Goal: Transaction & Acquisition: Purchase product/service

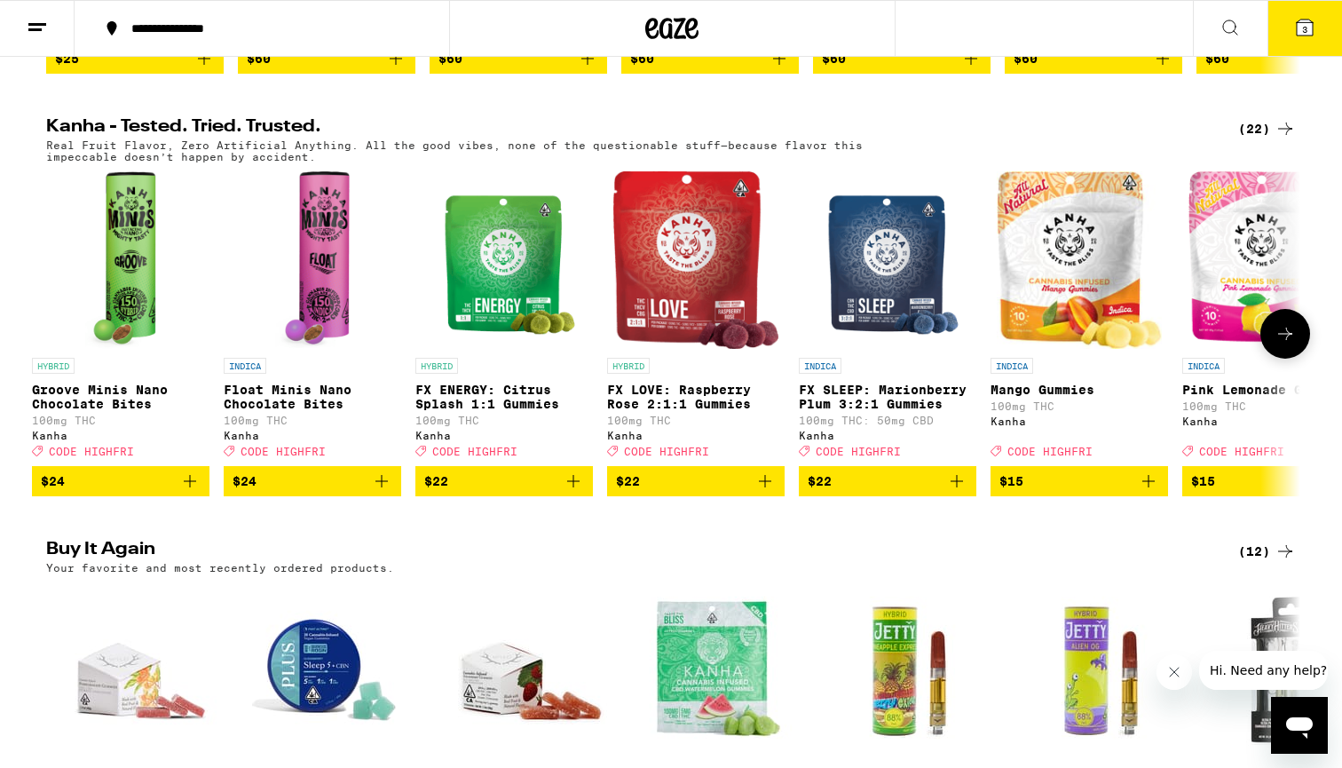
click at [1290, 344] on icon at bounding box center [1284, 333] width 21 height 21
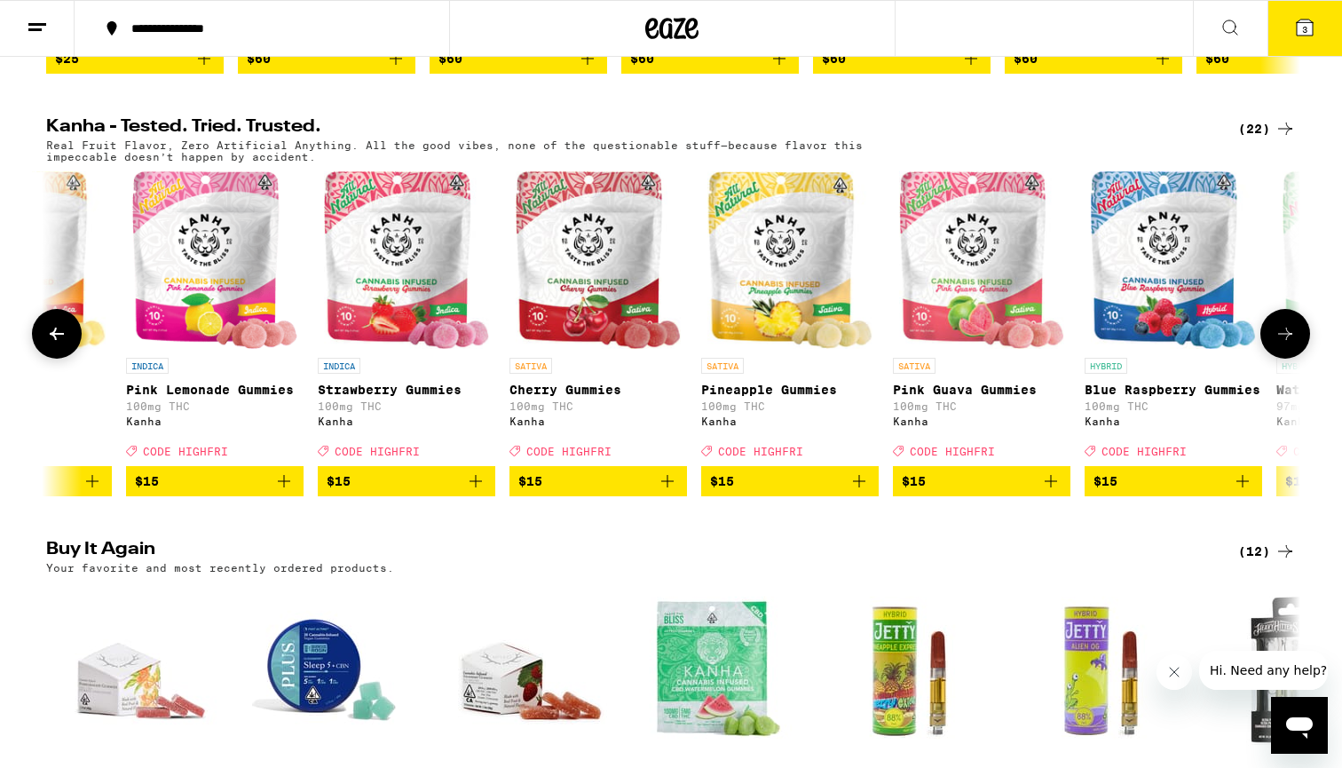
click at [1290, 344] on icon at bounding box center [1284, 333] width 21 height 21
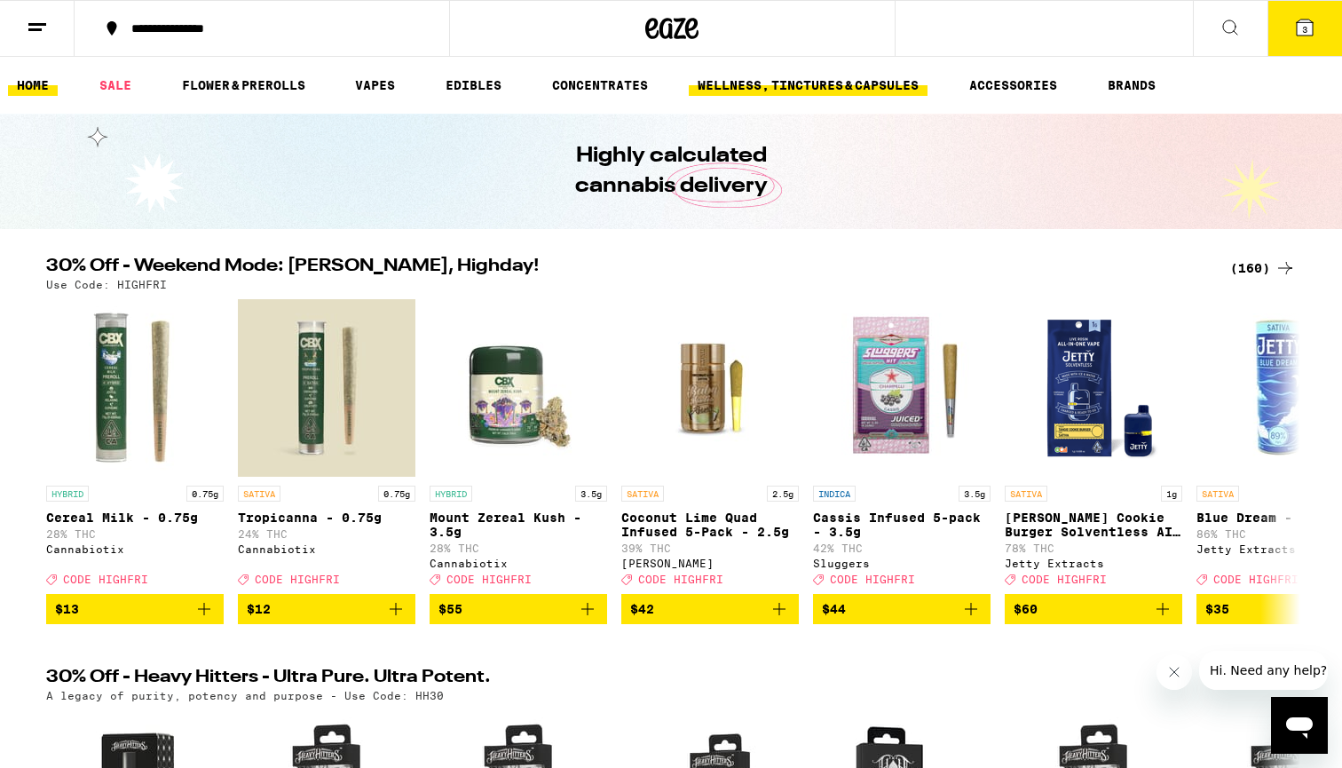
click at [801, 91] on link "WELLNESS, TINCTURES & CAPSULES" at bounding box center [808, 85] width 239 height 21
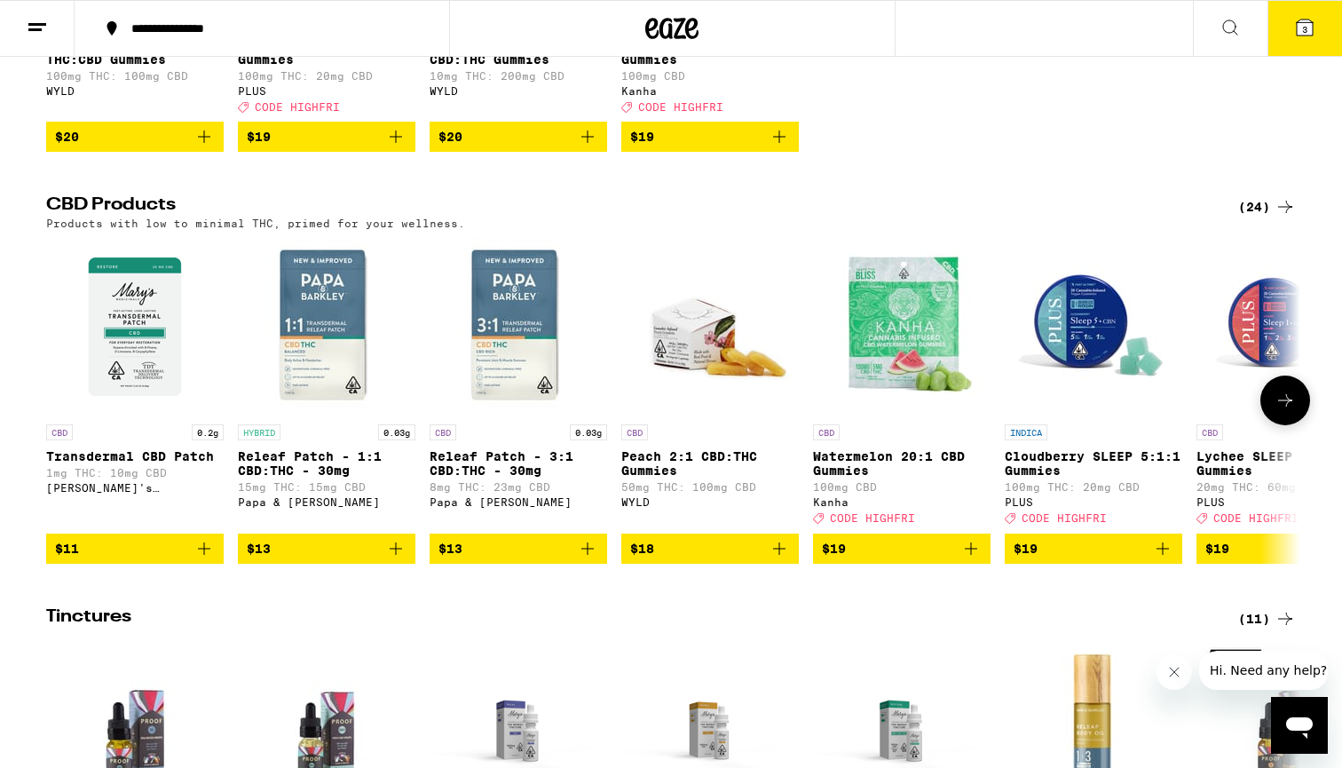
scroll to position [457, 0]
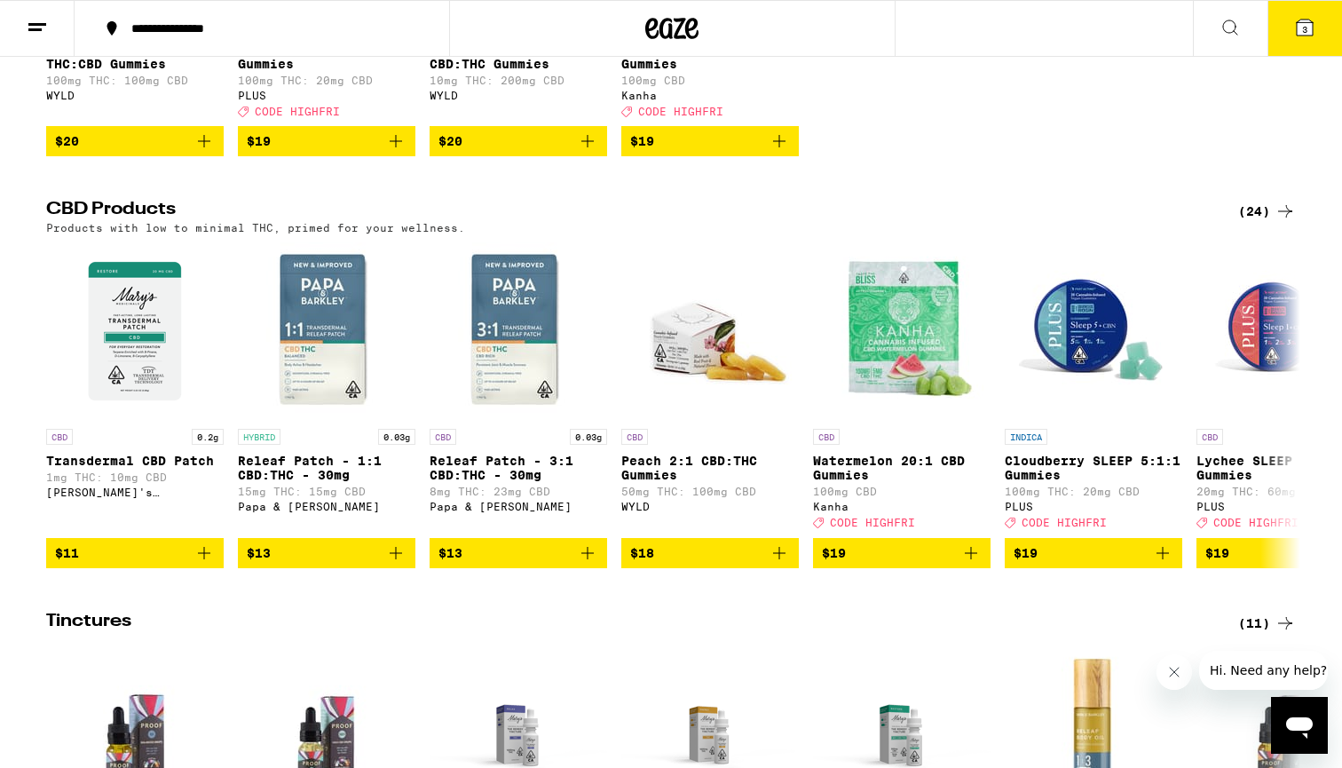
click at [1243, 222] on div "(24)" at bounding box center [1267, 211] width 58 height 21
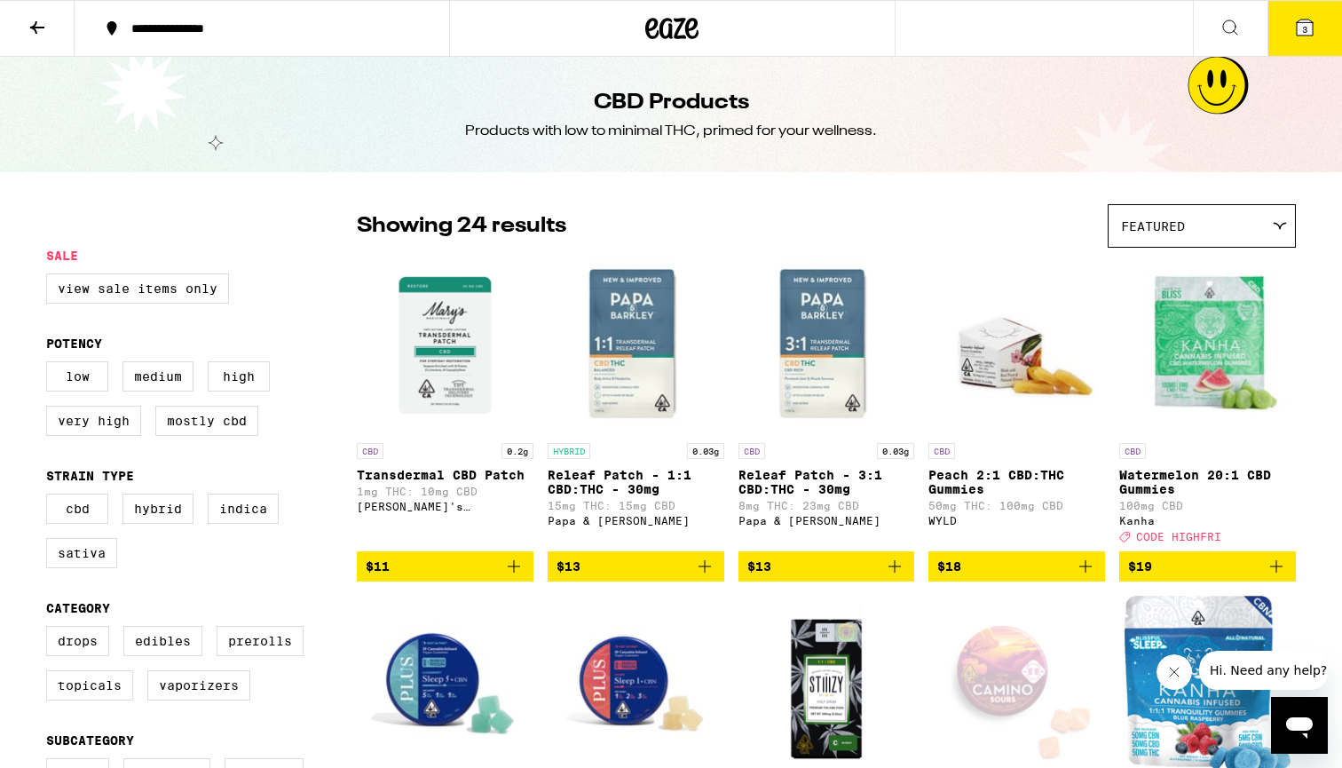
click at [836, 351] on img "Open page for Releaf Patch - 3:1 CBD:THC - 30mg from Papa & Barkley" at bounding box center [826, 344] width 177 height 177
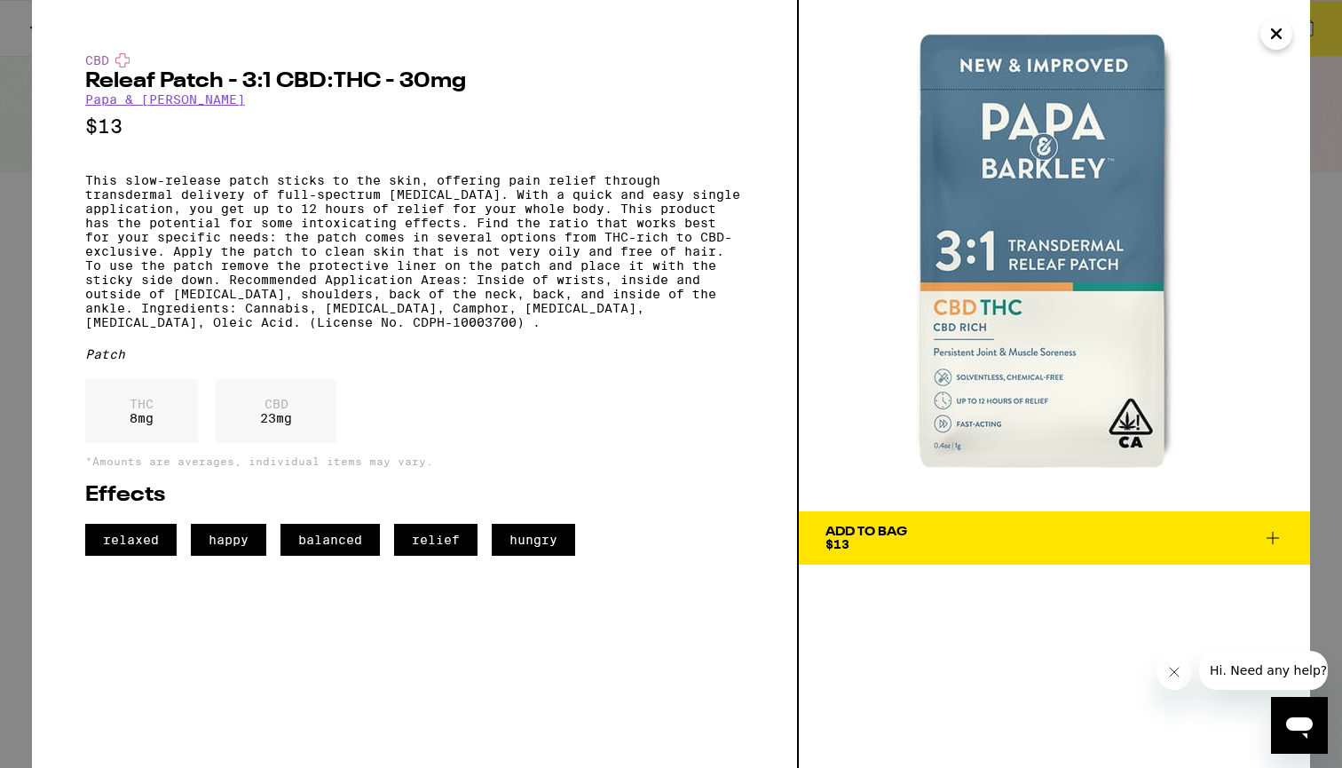
click at [1268, 29] on icon "Close" at bounding box center [1276, 33] width 21 height 27
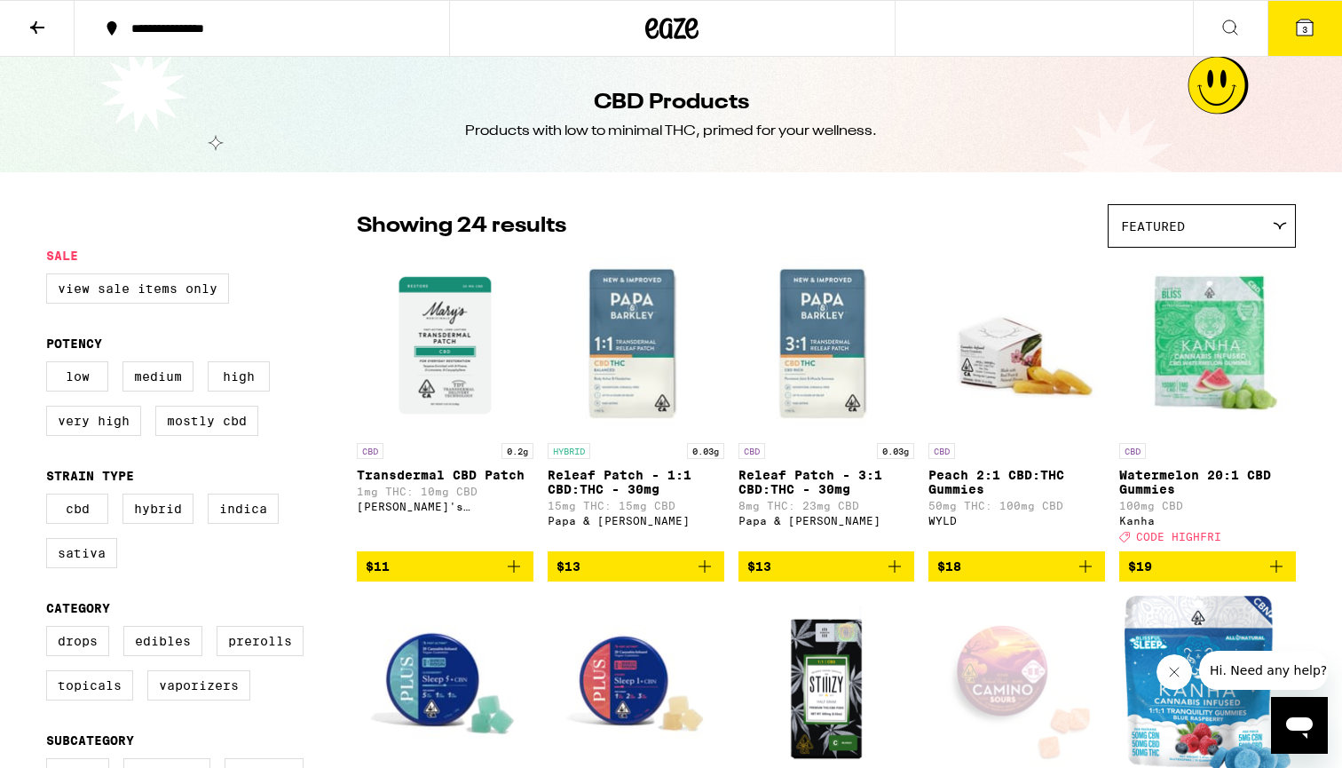
scroll to position [-1, 0]
click at [1205, 244] on div "Featured" at bounding box center [1201, 226] width 186 height 42
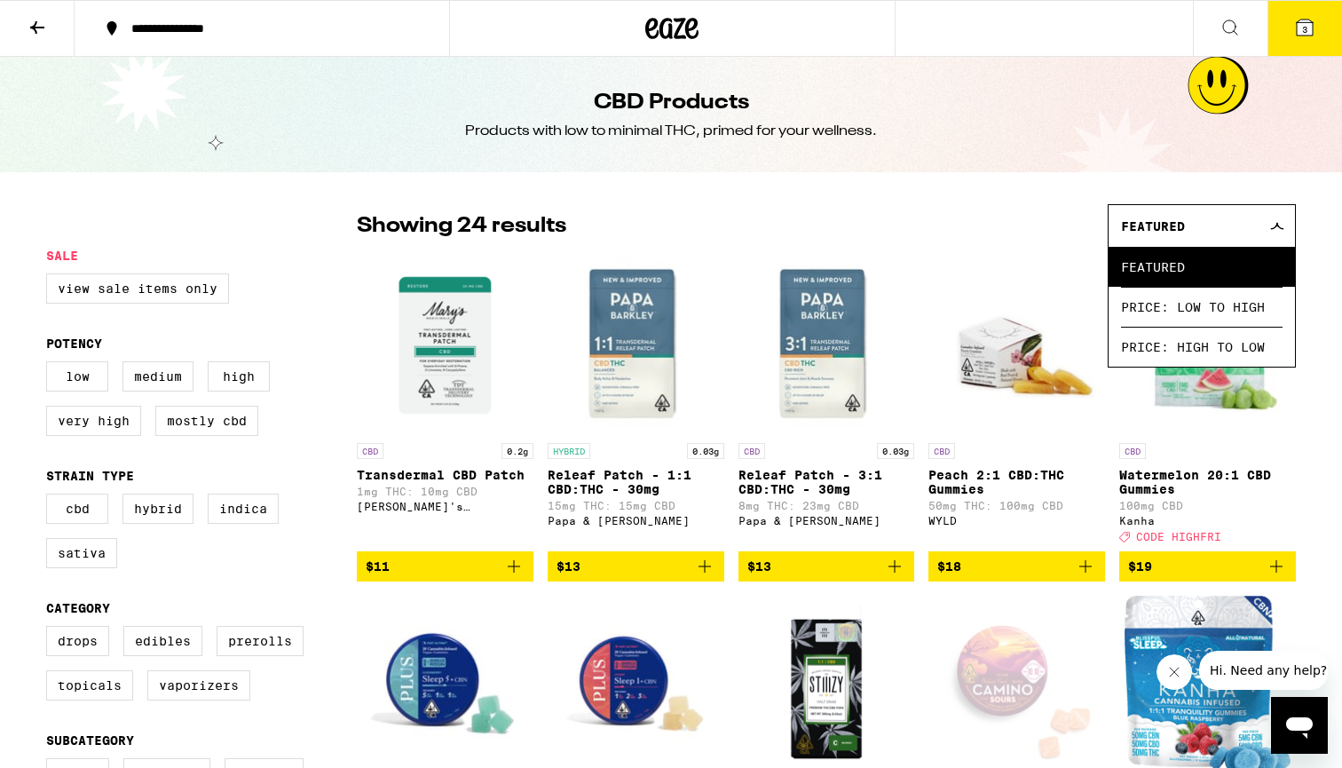
scroll to position [0, 0]
click at [1021, 224] on div "Showing 24 results Featured Featured Price: Low to High Price: High to Low" at bounding box center [826, 225] width 939 height 43
click at [1156, 227] on span "Featured" at bounding box center [1153, 226] width 64 height 14
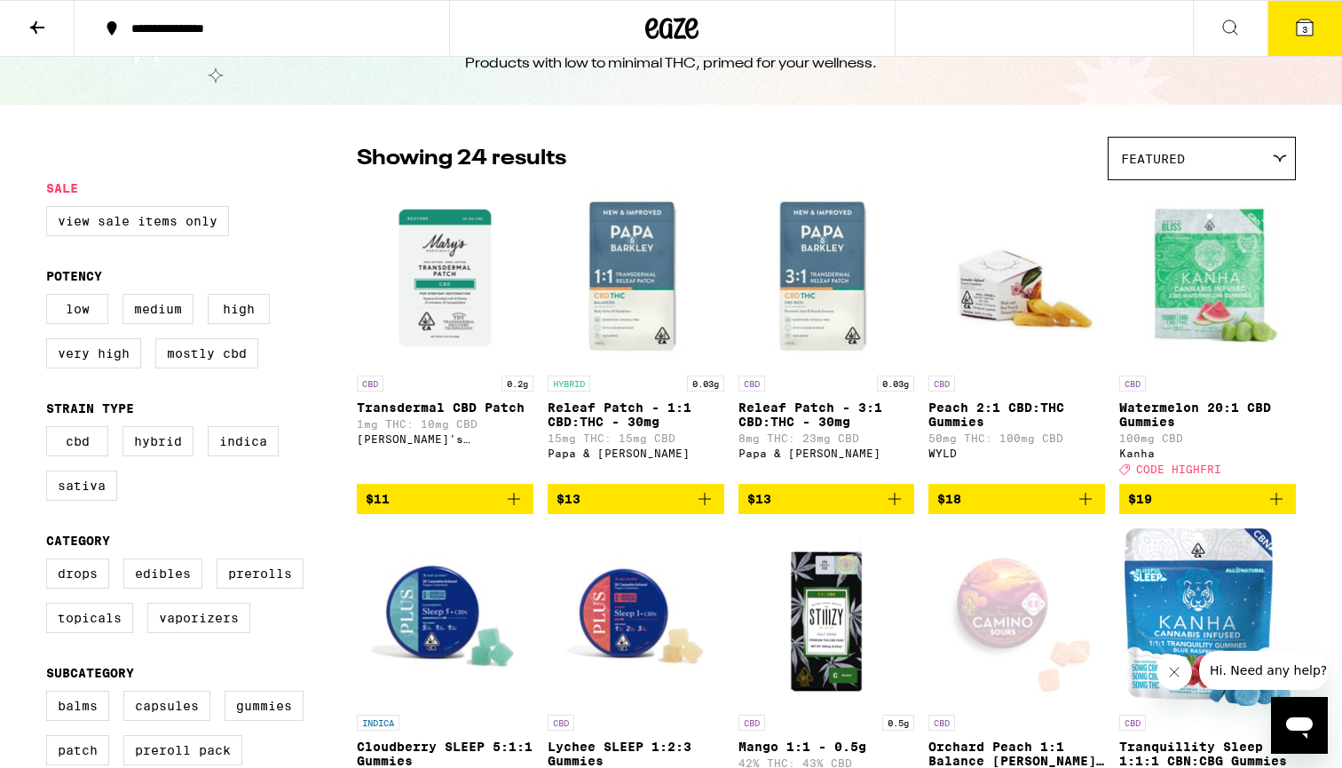
scroll to position [83, 0]
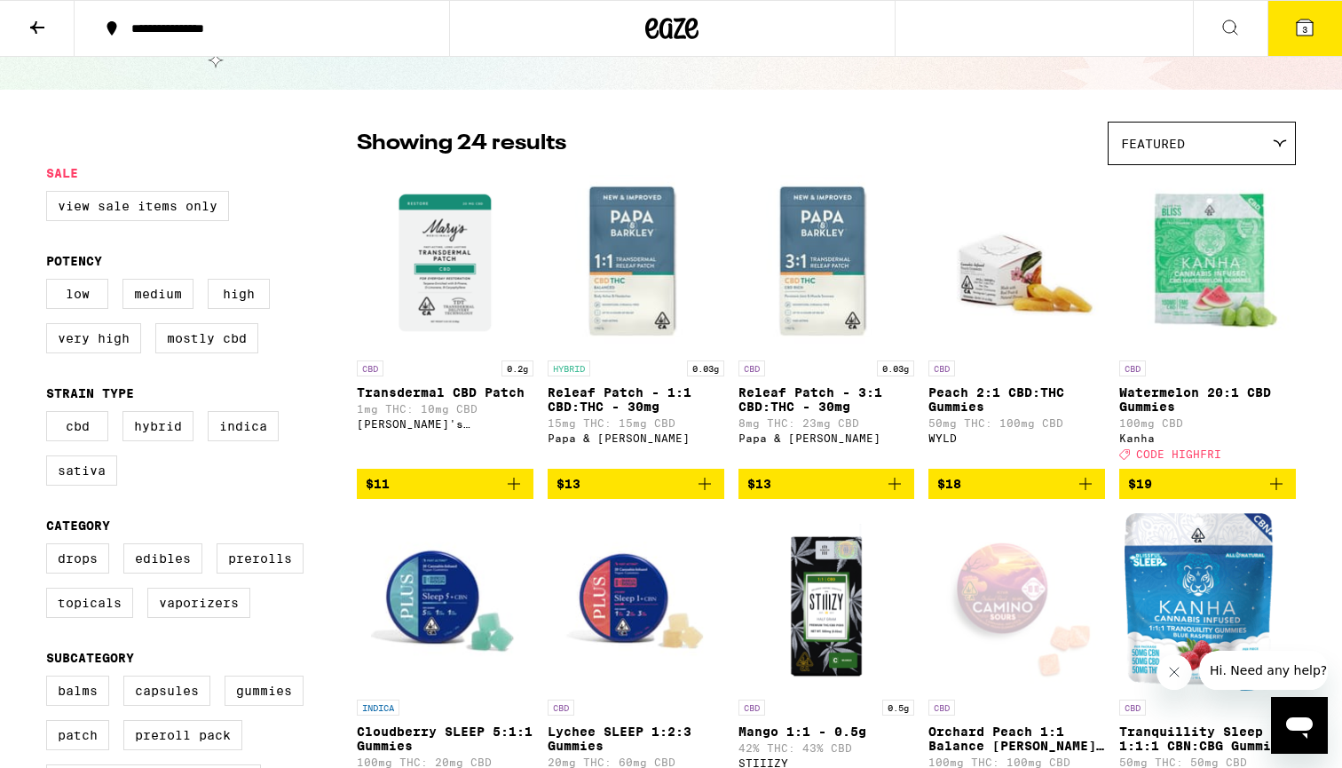
click at [1014, 290] on img "Open page for Peach 2:1 CBD:THC Gummies from WYLD" at bounding box center [1016, 262] width 177 height 177
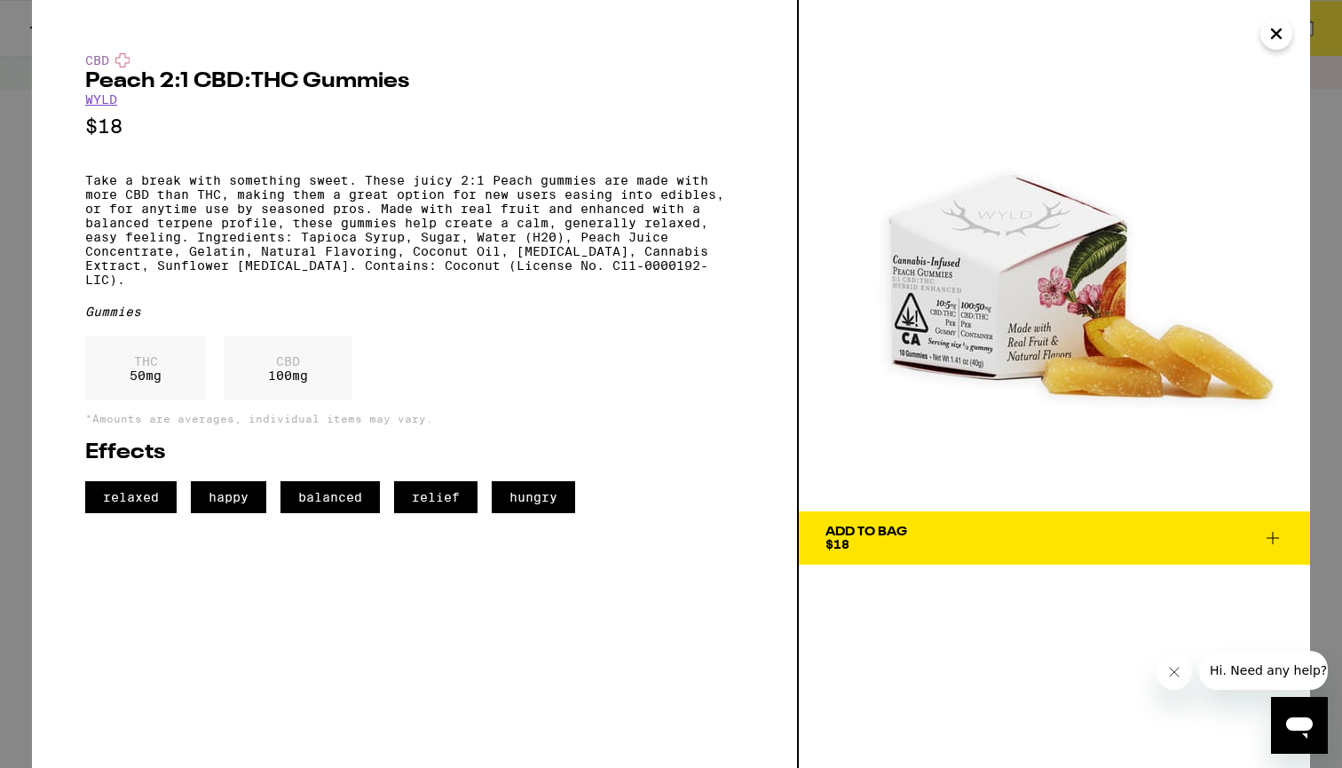
click at [1272, 32] on icon "Close" at bounding box center [1276, 33] width 21 height 27
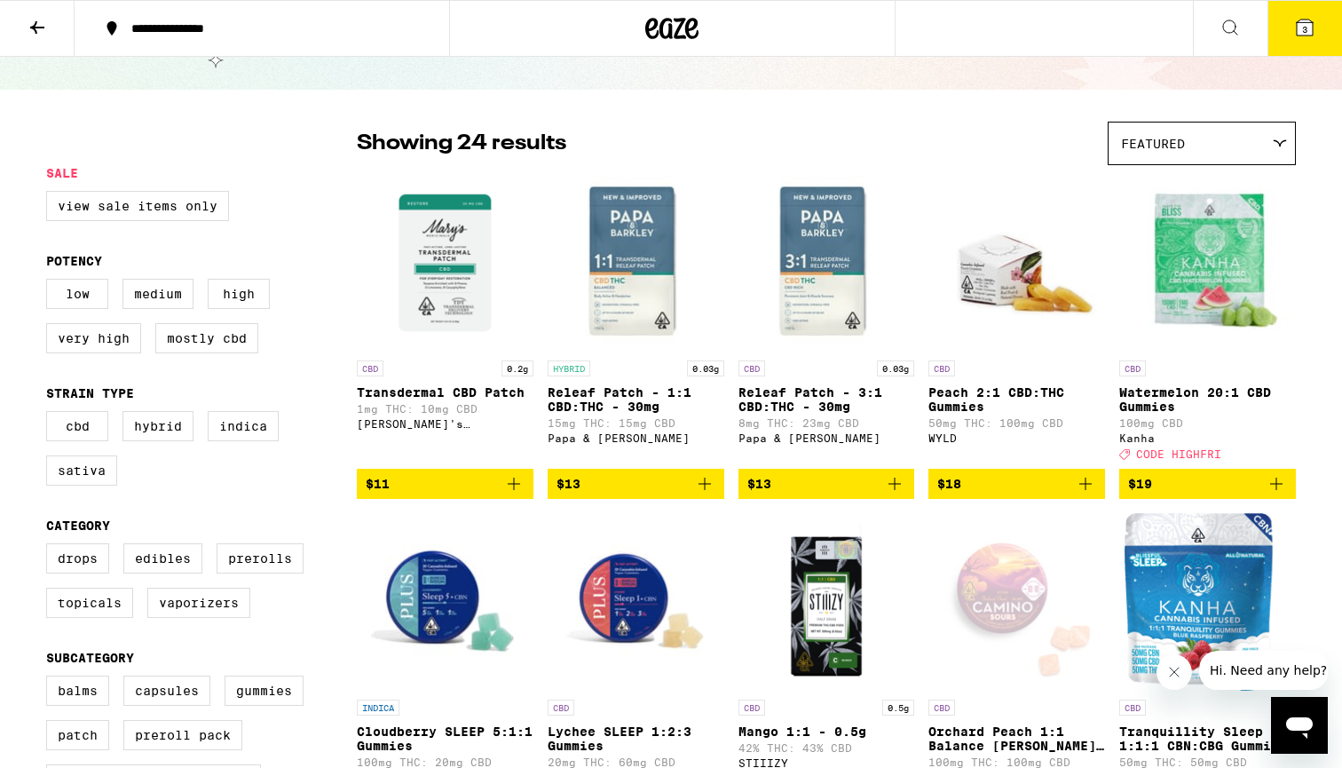
click at [1186, 312] on img "Open page for Watermelon 20:1 CBD Gummies from Kanha" at bounding box center [1207, 262] width 177 height 177
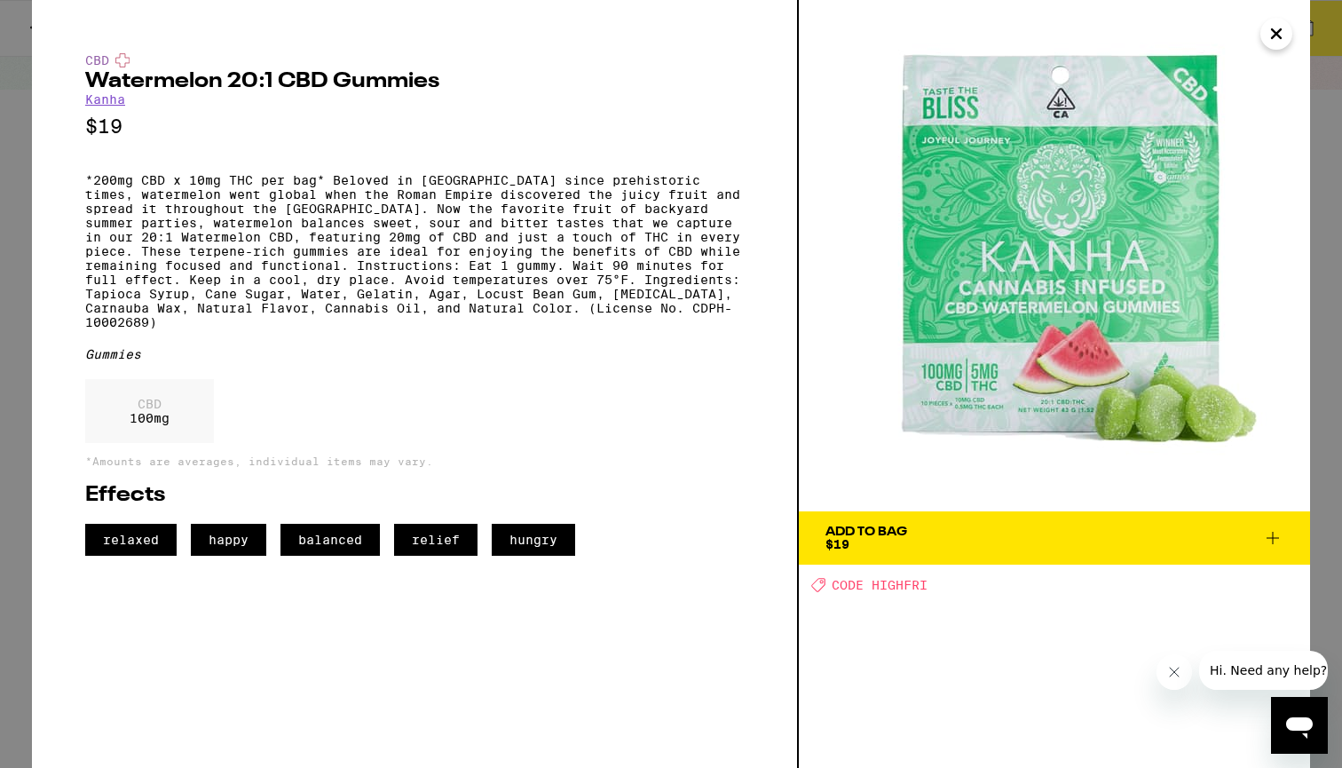
click at [1270, 31] on icon "Close" at bounding box center [1276, 33] width 21 height 27
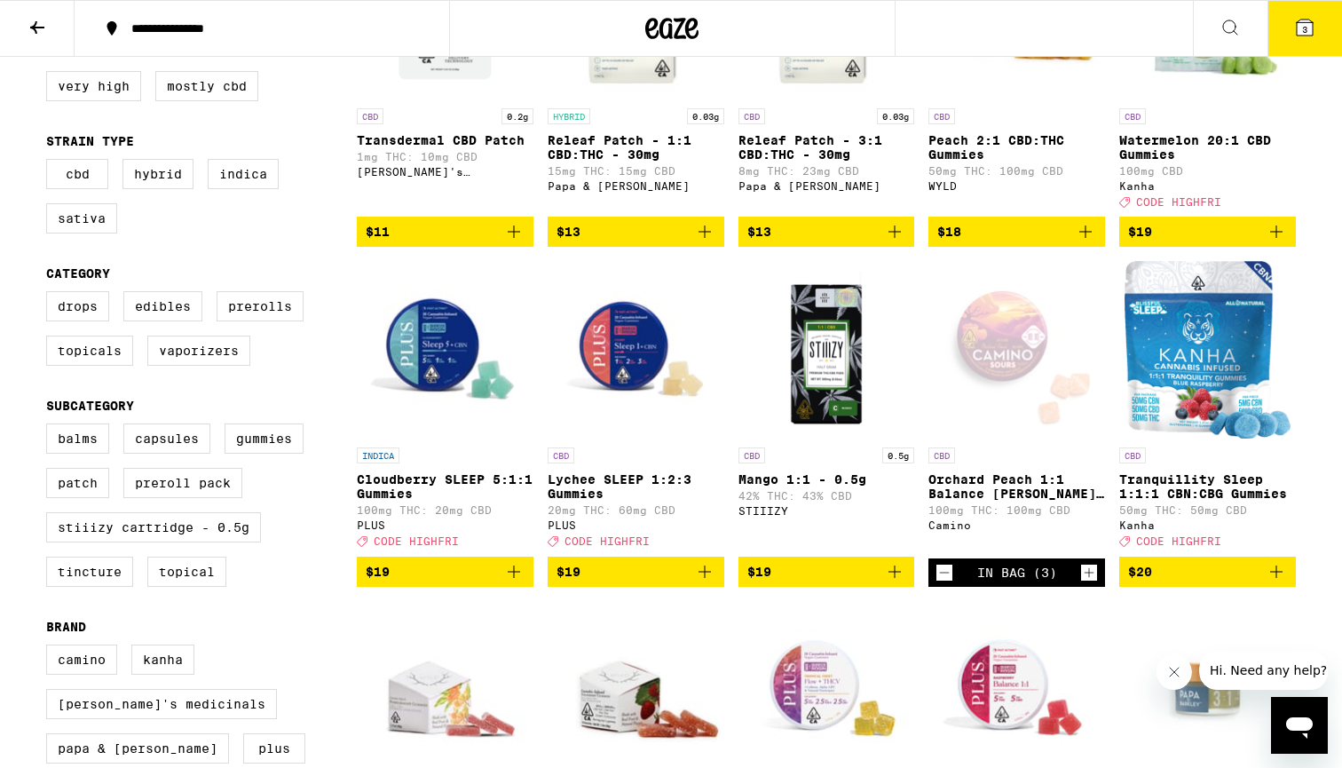
scroll to position [381, 0]
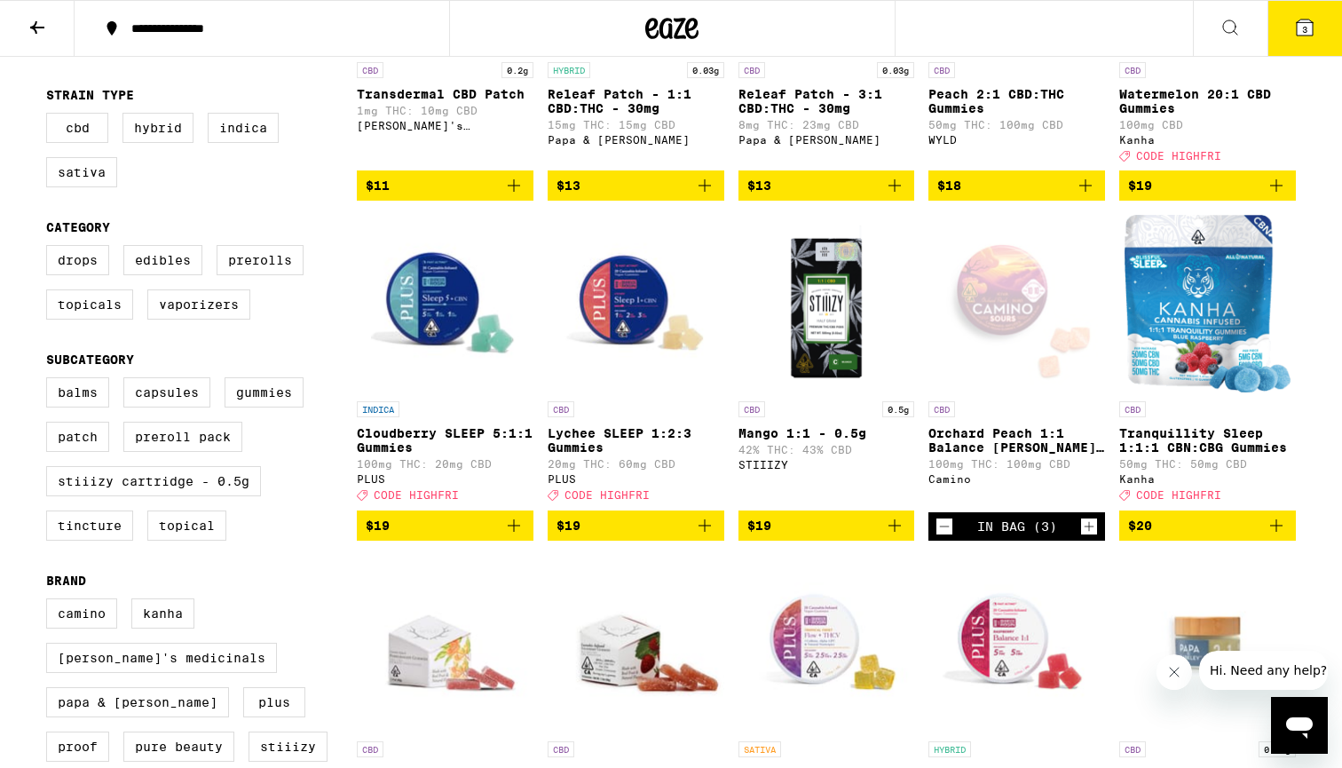
click at [1187, 350] on img "Open page for Tranquillity Sleep 1:1:1 CBN:CBG Gummies from Kanha" at bounding box center [1207, 303] width 166 height 177
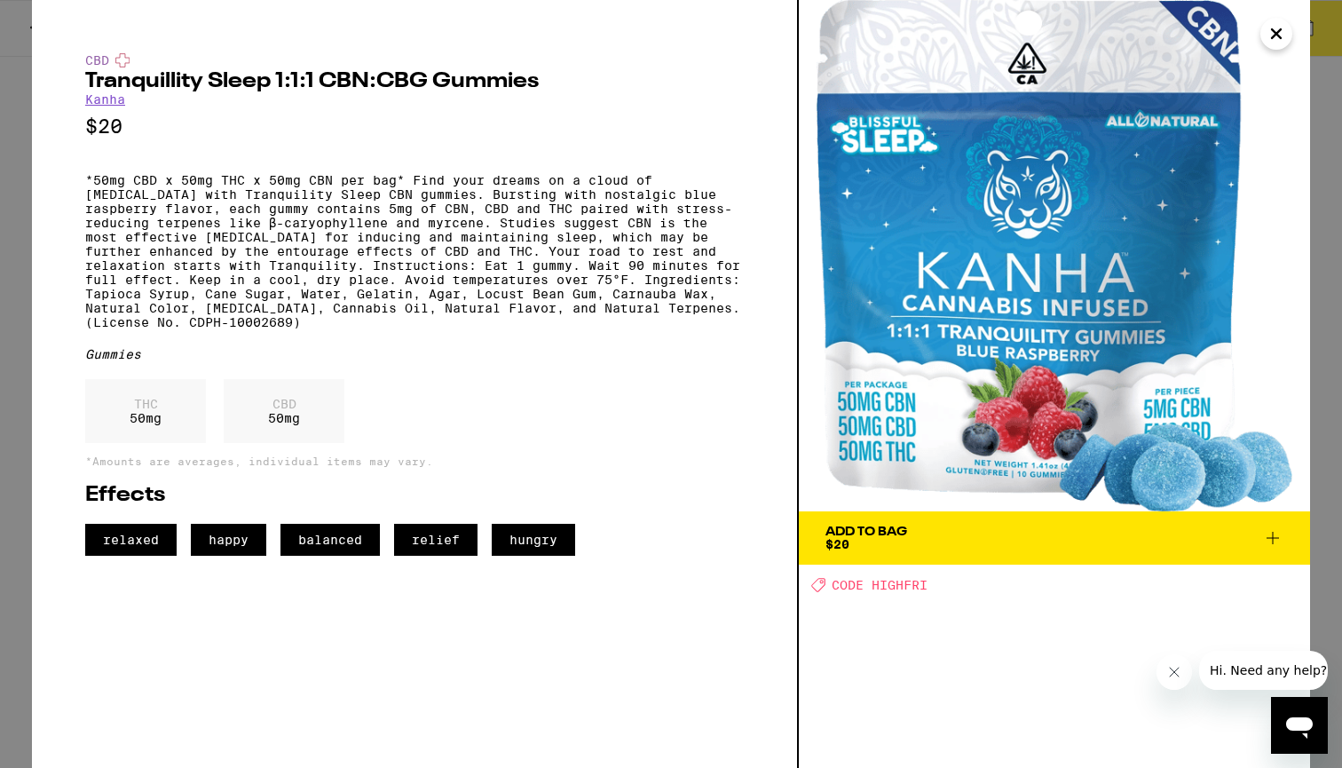
click at [1281, 32] on icon "Close" at bounding box center [1276, 33] width 21 height 27
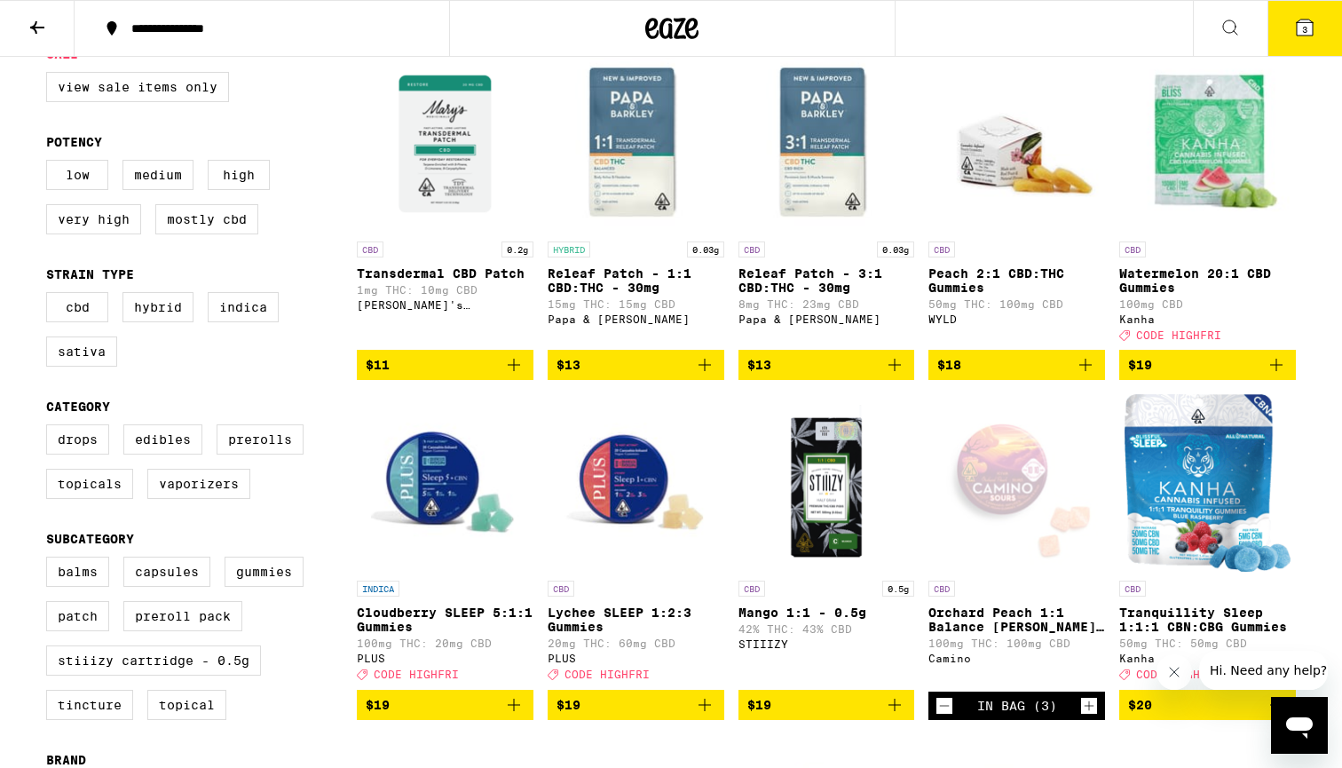
scroll to position [185, 0]
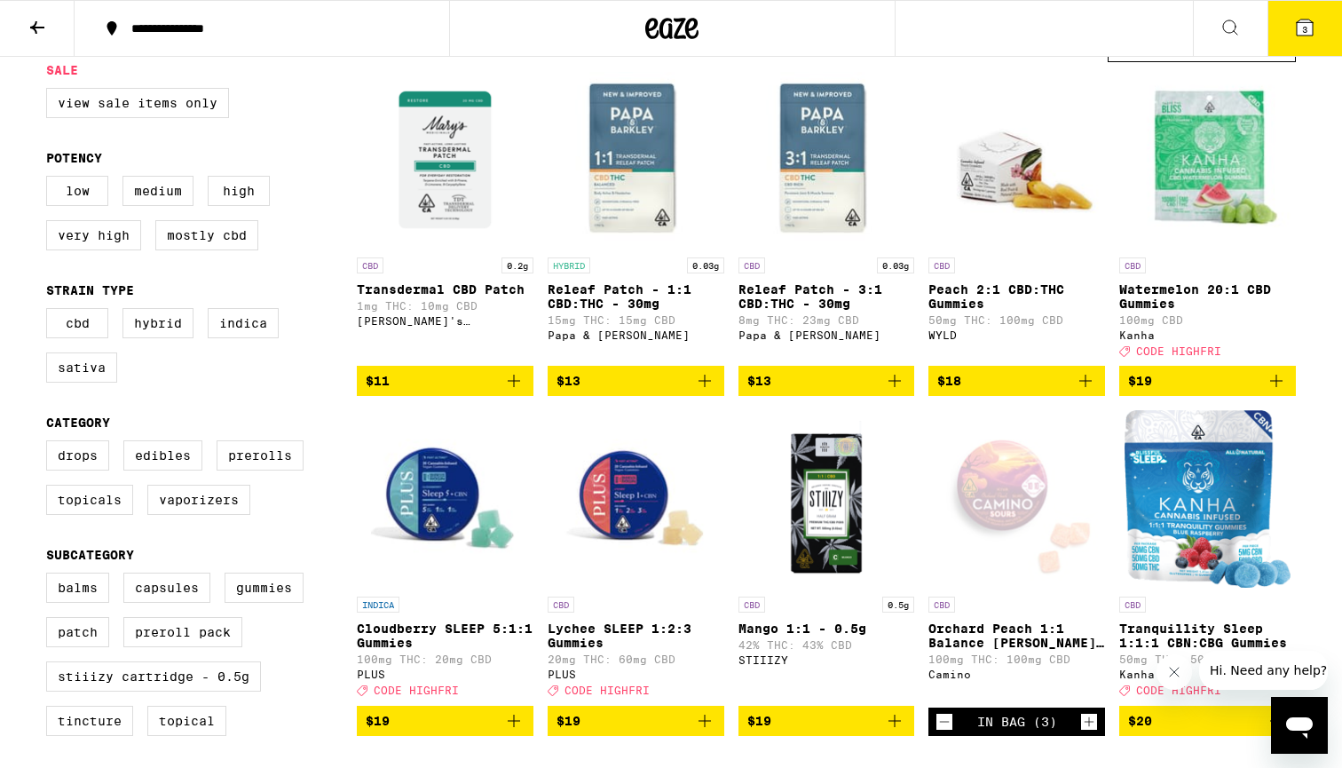
click at [631, 534] on img "Open page for Lychee SLEEP 1:2:3 Gummies from PLUS" at bounding box center [636, 498] width 177 height 177
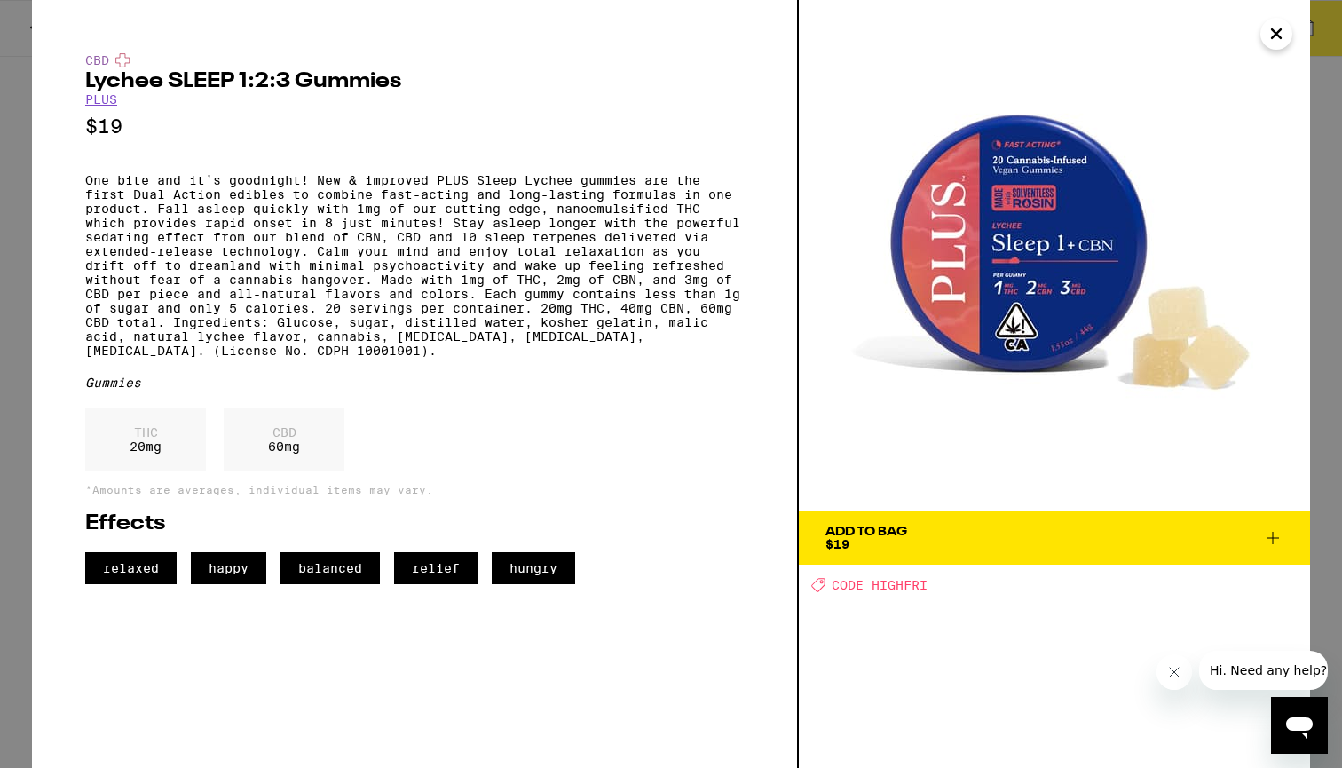
click at [1280, 30] on icon "Close" at bounding box center [1276, 33] width 9 height 9
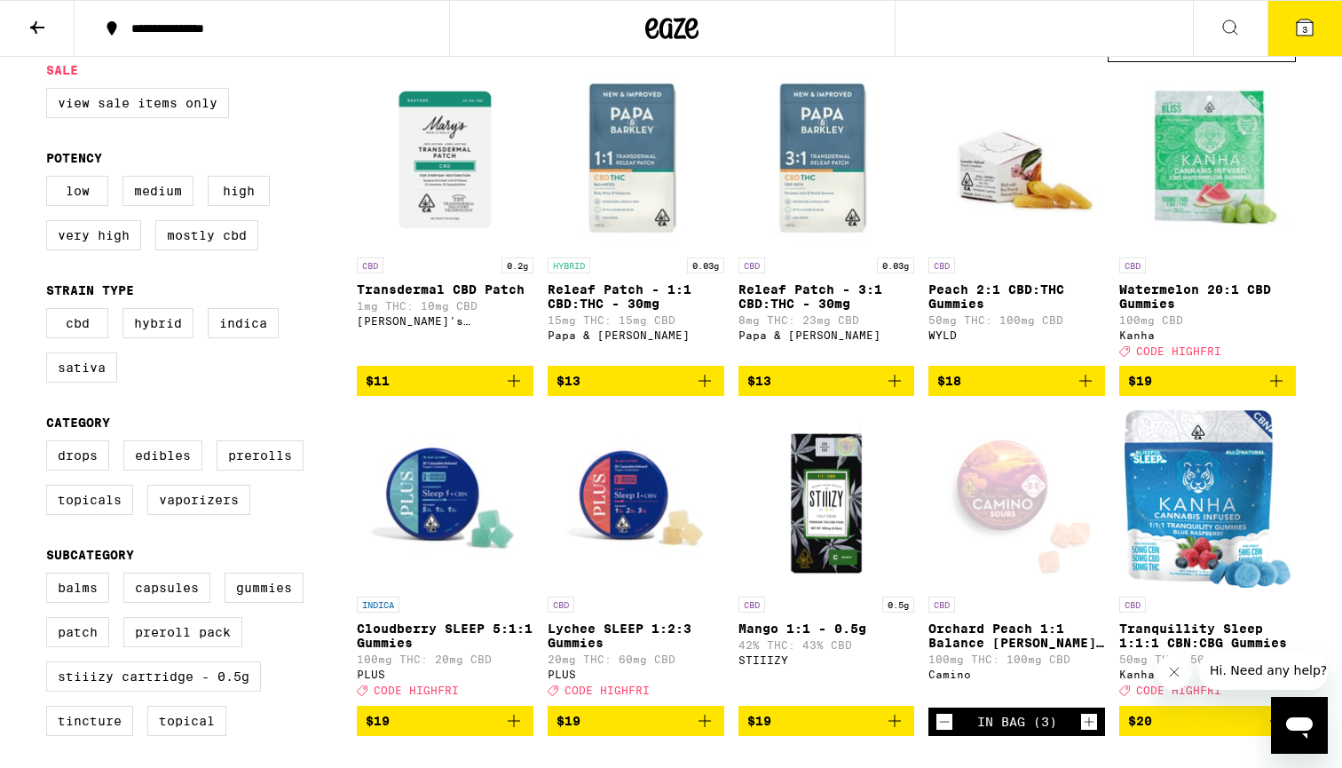
click at [1194, 222] on img "Open page for Watermelon 20:1 CBD Gummies from Kanha" at bounding box center [1207, 159] width 177 height 177
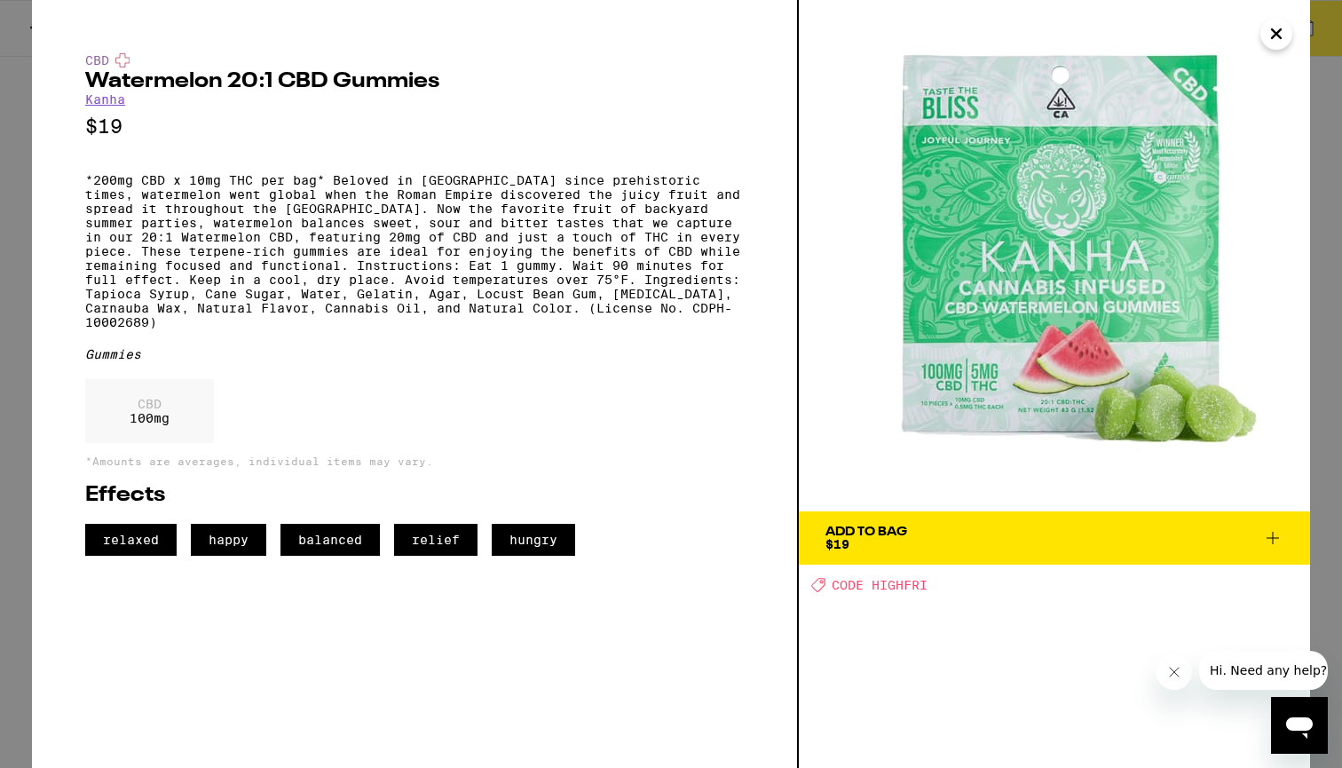
click at [1279, 27] on icon "Close" at bounding box center [1276, 33] width 21 height 27
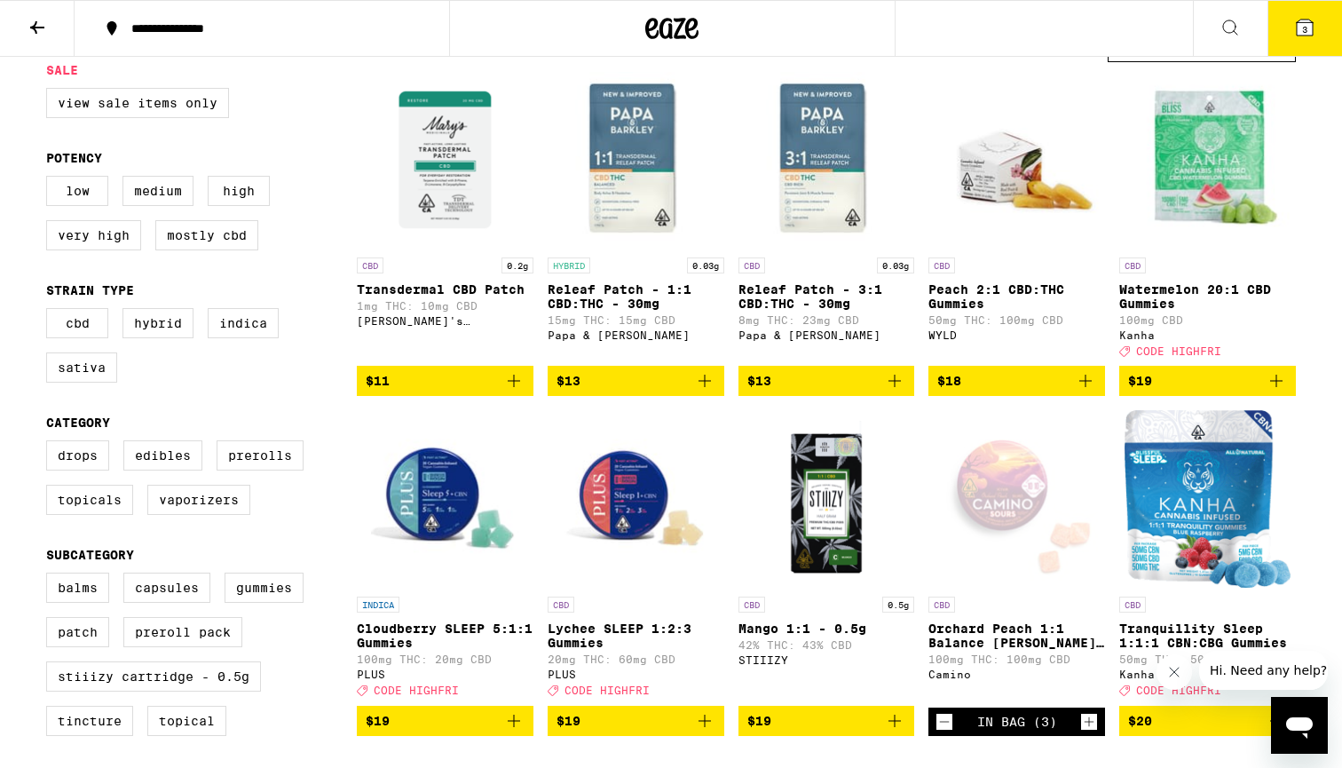
click at [1304, 42] on button "3" at bounding box center [1304, 28] width 75 height 55
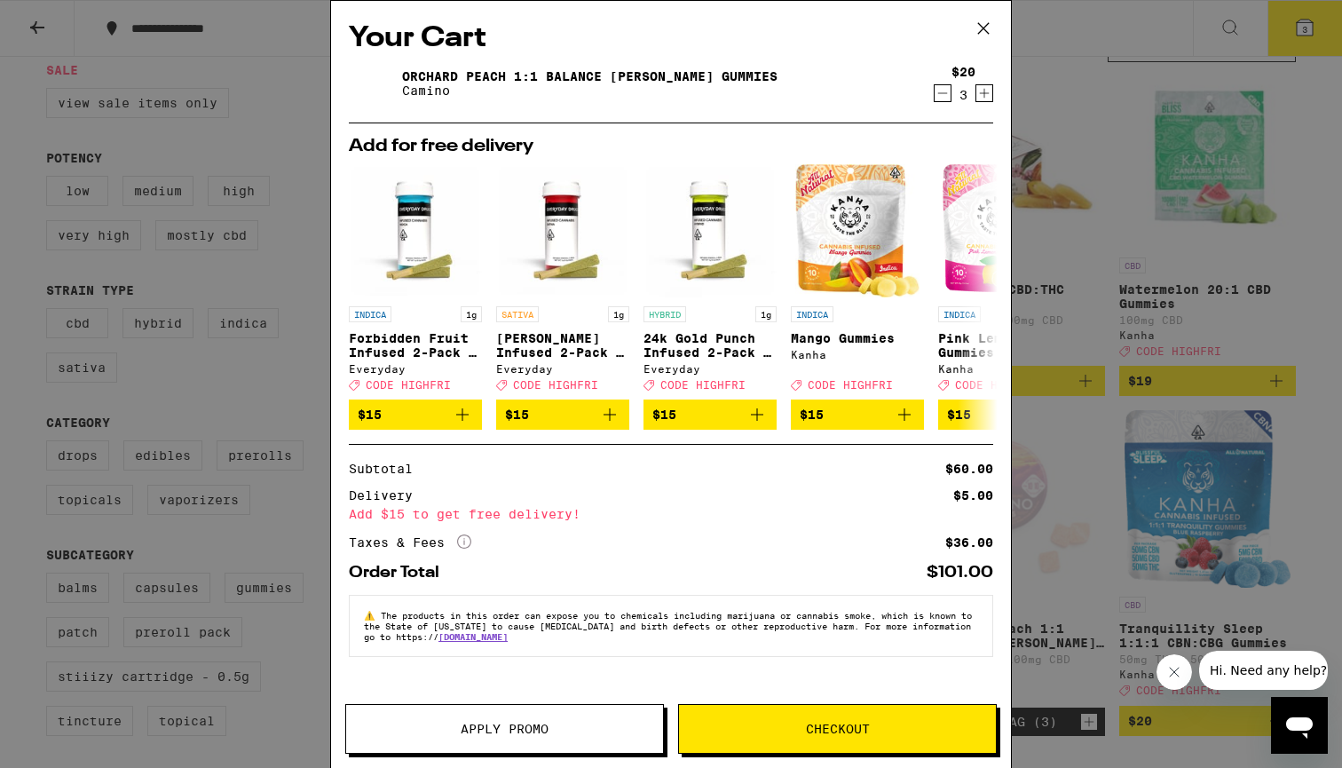
click at [939, 89] on icon "Decrement" at bounding box center [943, 93] width 16 height 21
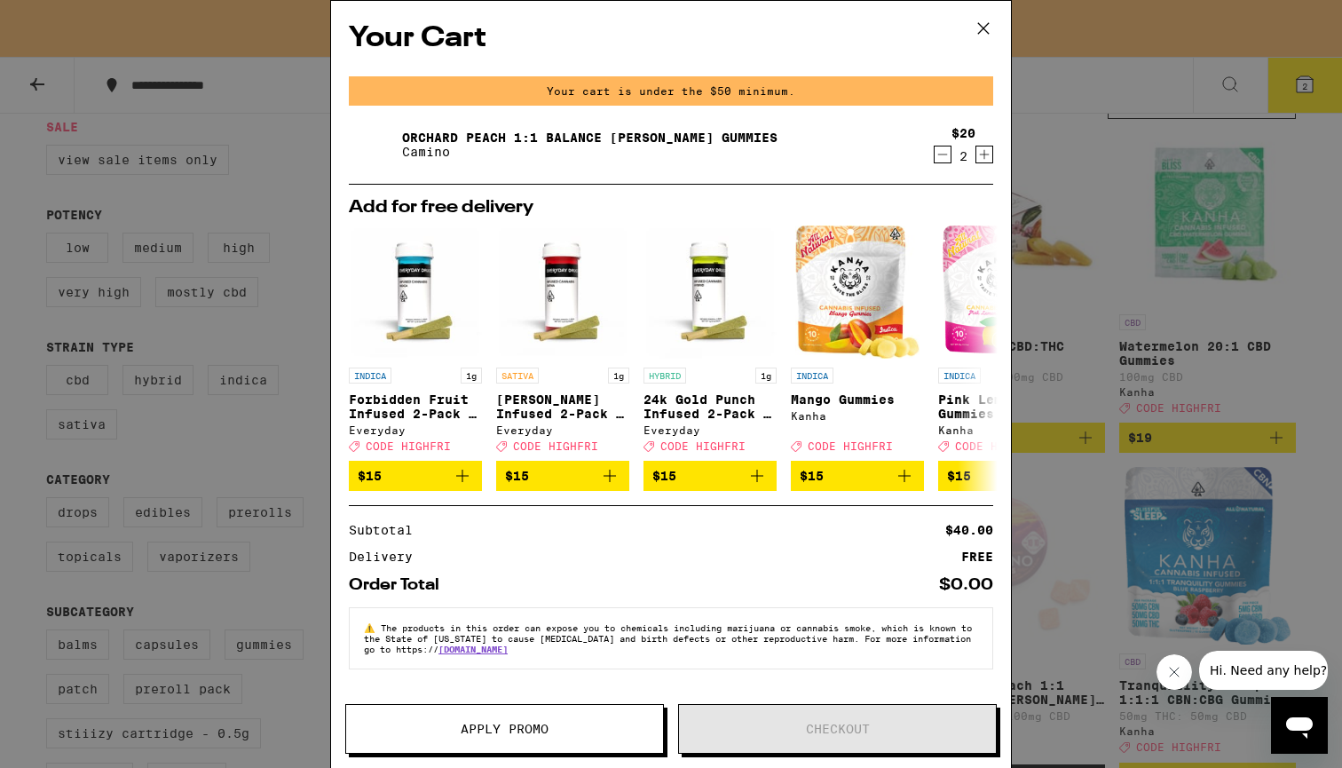
click at [943, 154] on icon "Decrement" at bounding box center [943, 154] width 16 height 21
click at [944, 152] on icon "Decrement" at bounding box center [943, 154] width 16 height 21
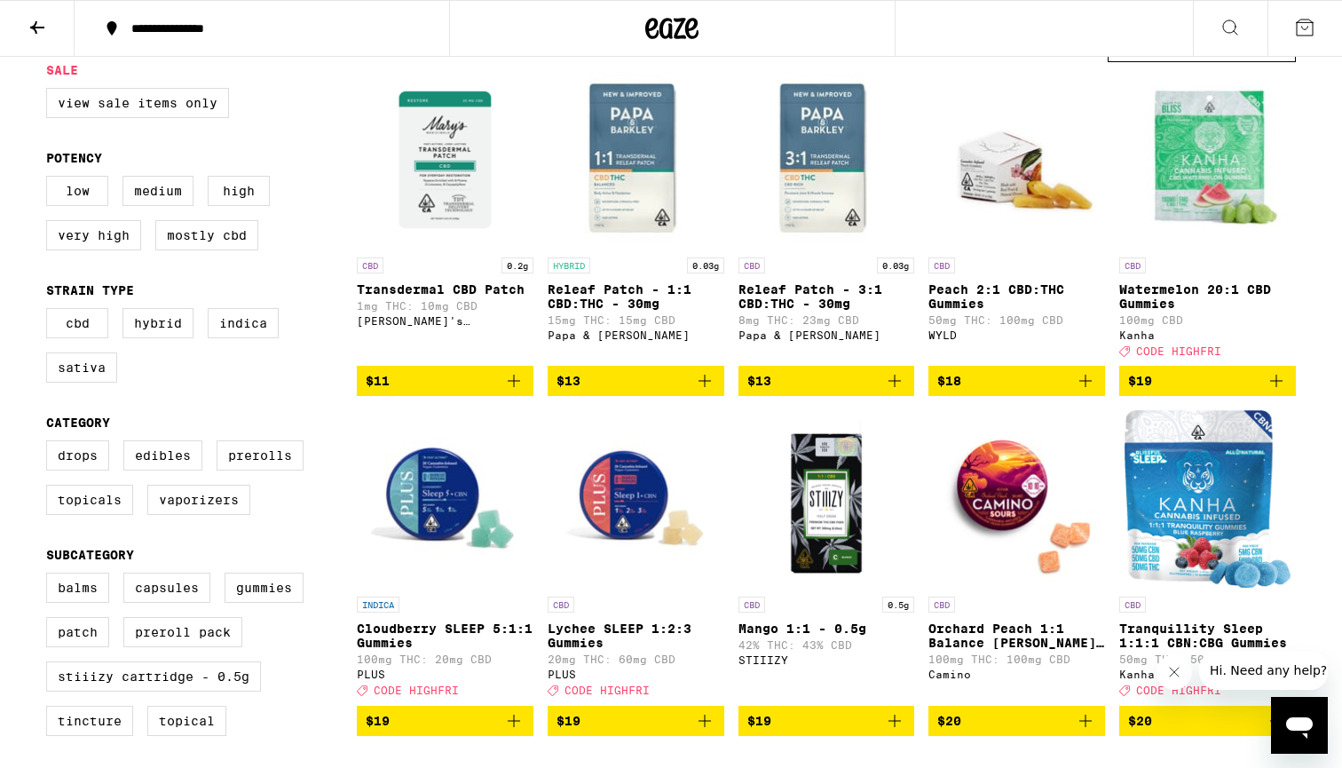
click at [1279, 391] on icon "Add to bag" at bounding box center [1276, 380] width 21 height 21
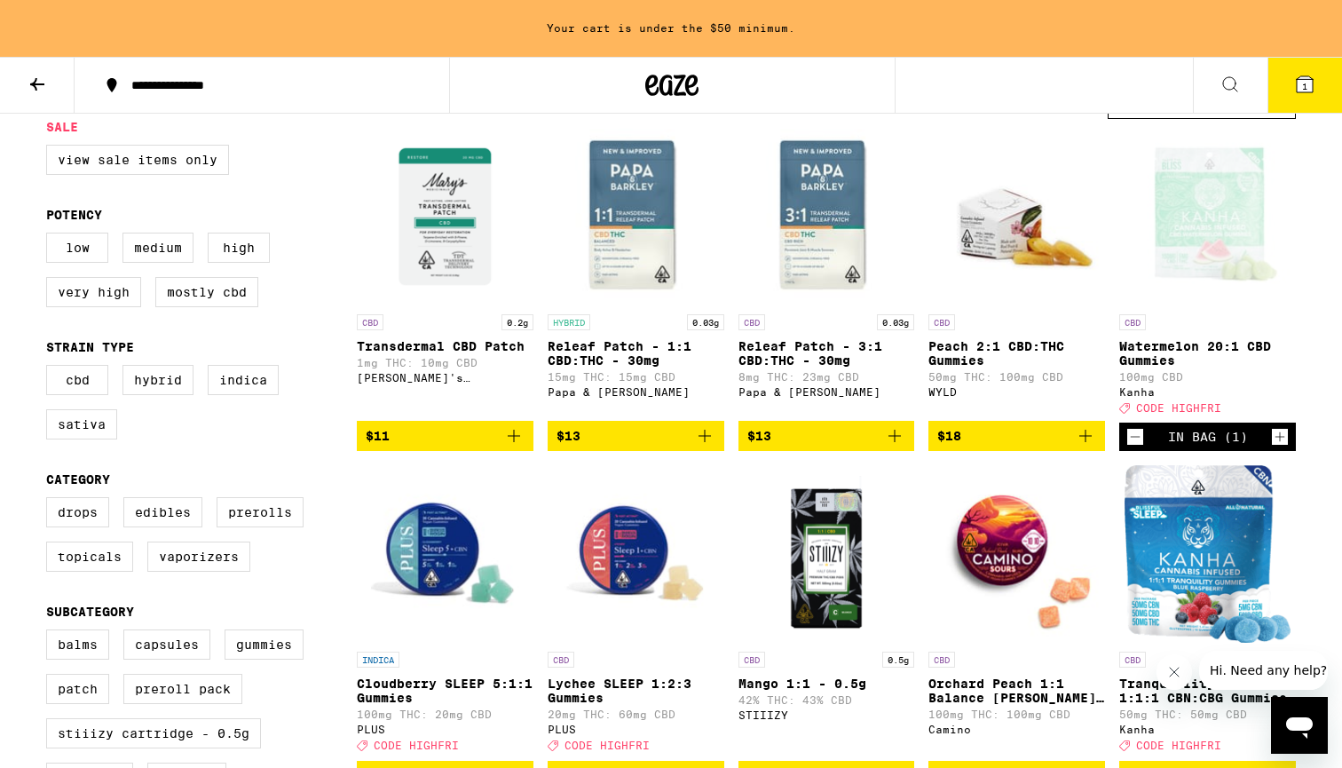
click at [1284, 447] on icon "Increment" at bounding box center [1280, 436] width 16 height 21
click at [1283, 447] on icon "Increment" at bounding box center [1280, 436] width 16 height 21
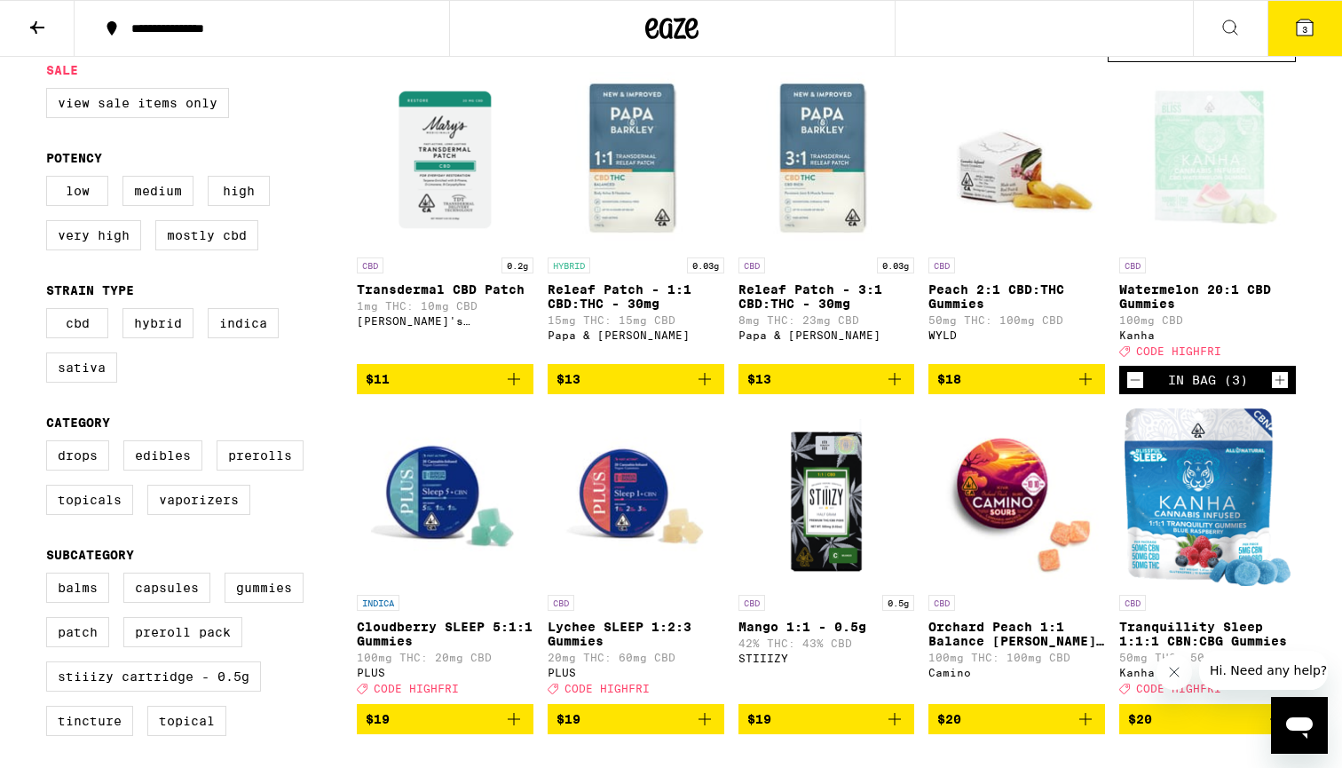
click at [1304, 20] on icon at bounding box center [1305, 28] width 16 height 16
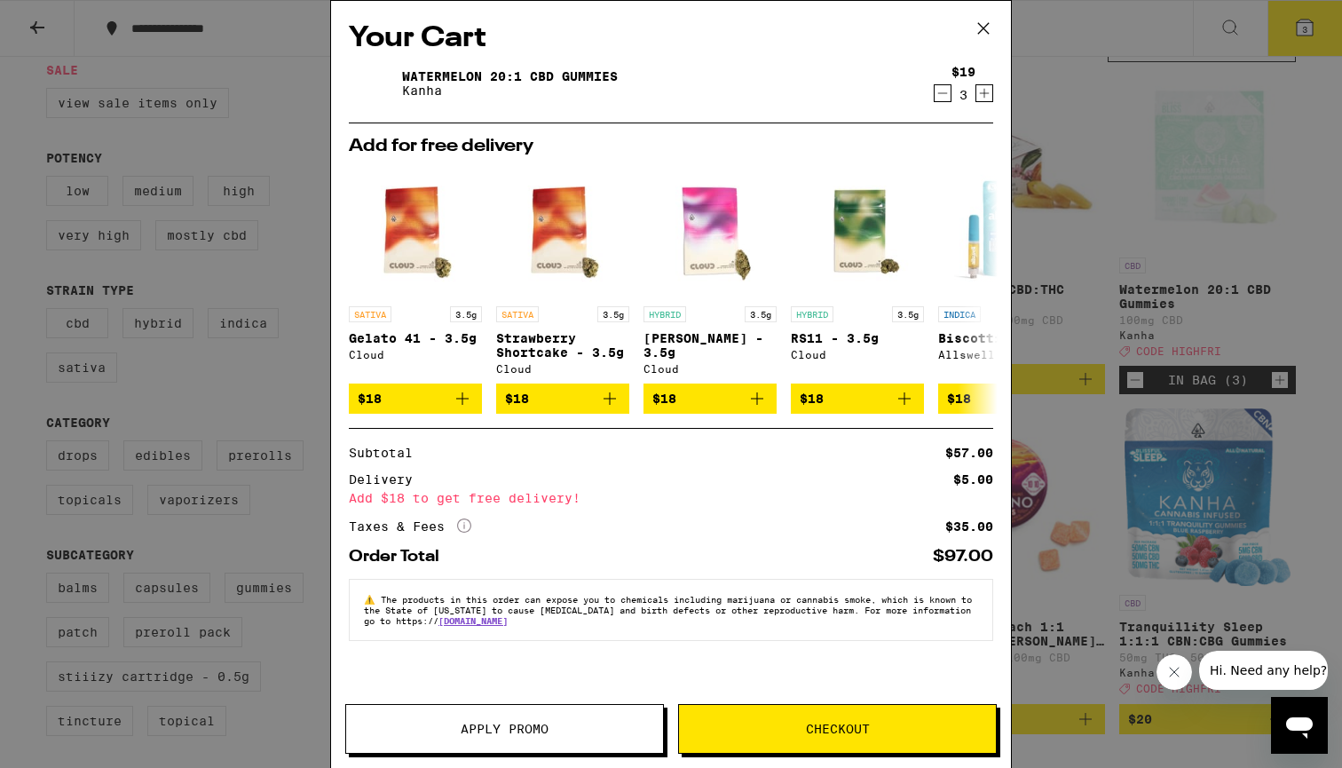
click at [505, 713] on button "Apply Promo" at bounding box center [504, 729] width 319 height 50
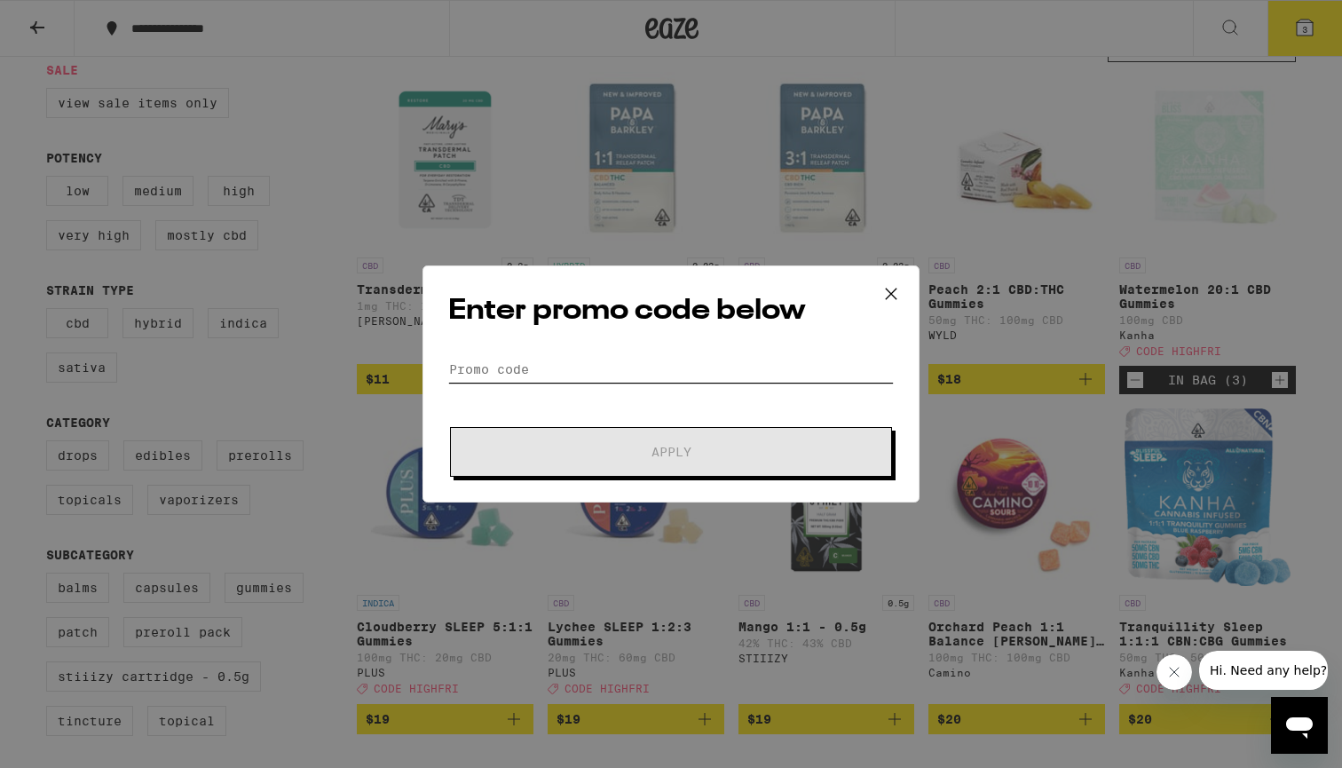
click at [572, 366] on input "Promo Code" at bounding box center [671, 369] width 446 height 27
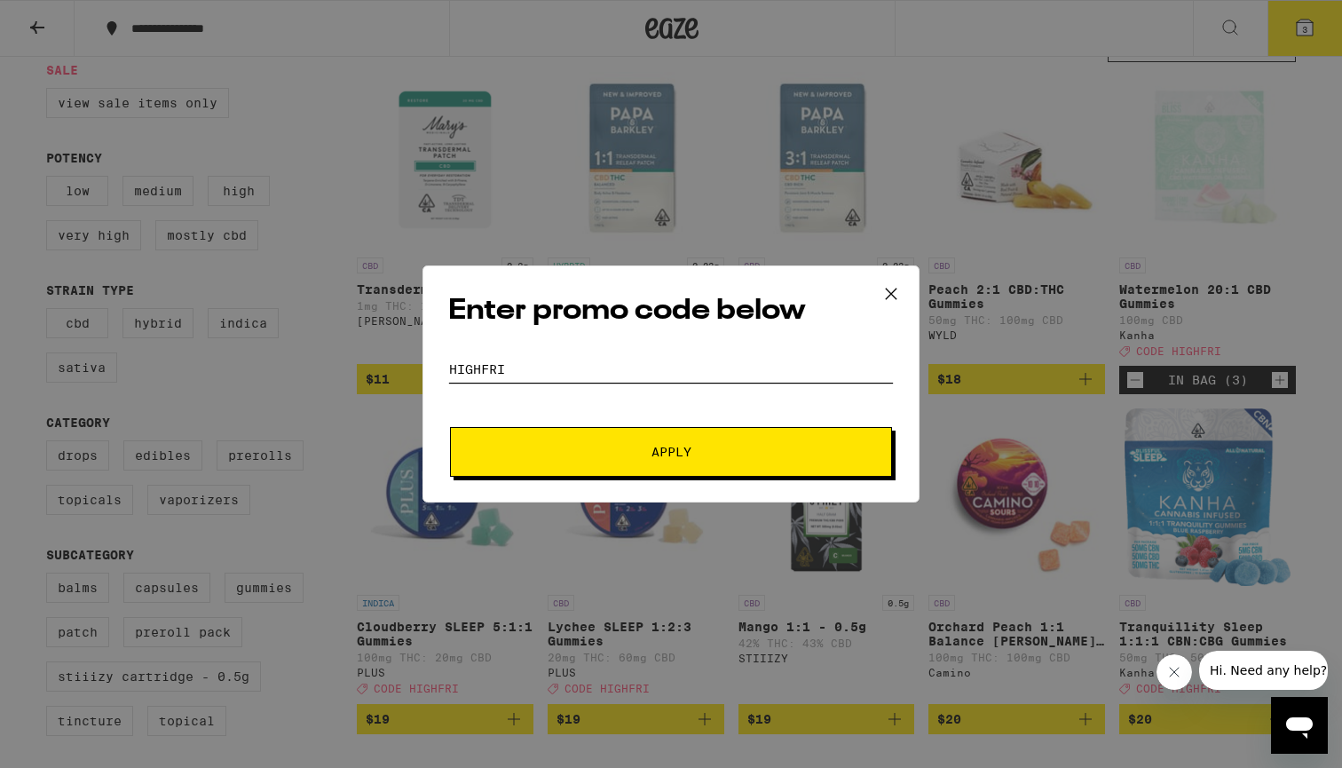
type input "HIGHFRI"
click at [596, 433] on button "Apply" at bounding box center [671, 452] width 442 height 50
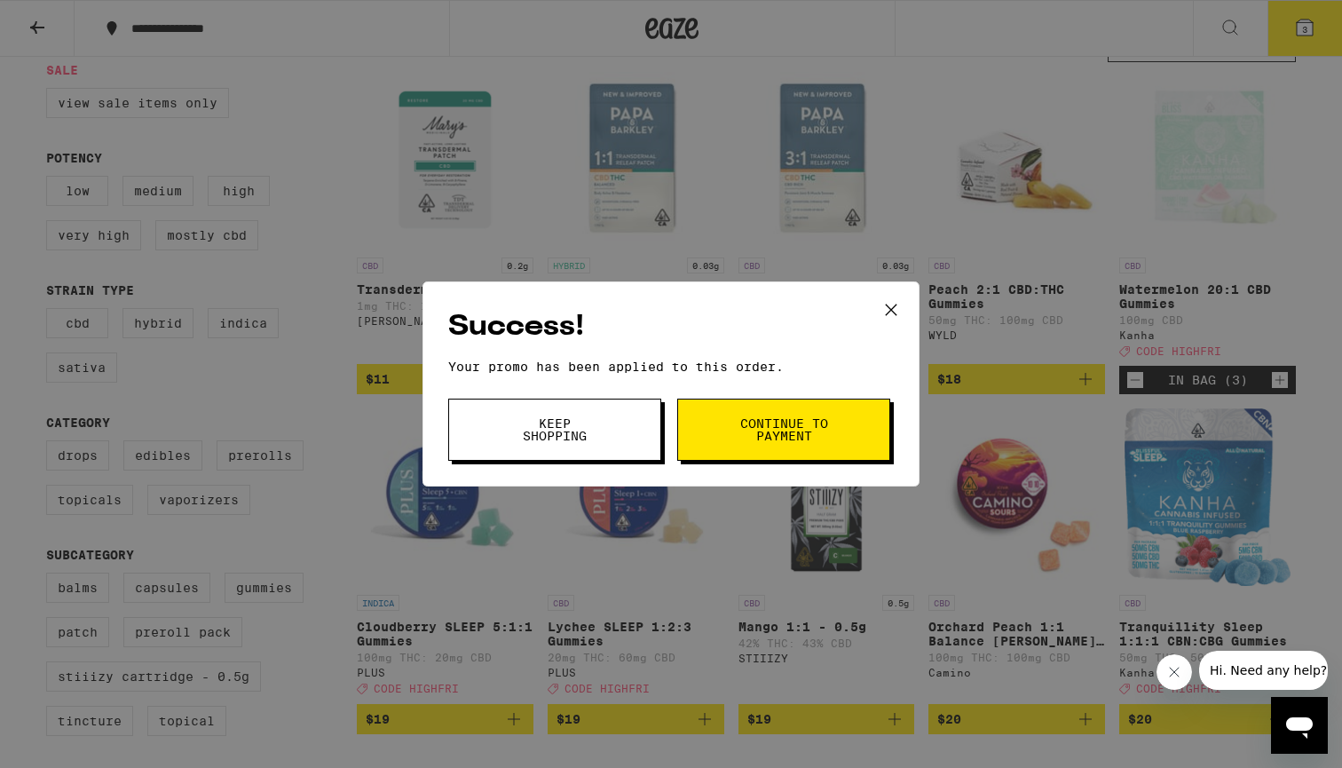
click at [634, 425] on button "Keep Shopping" at bounding box center [554, 429] width 213 height 62
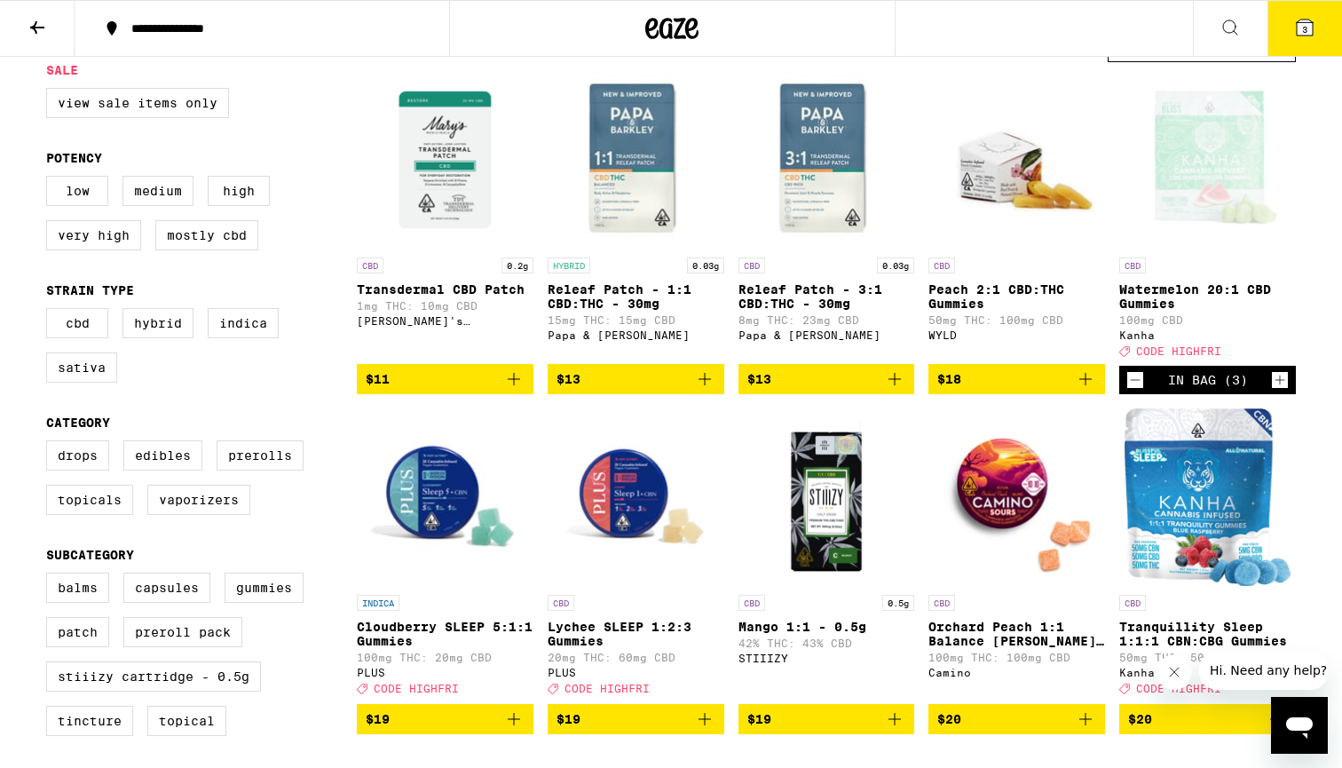
click at [1292, 40] on button "3" at bounding box center [1304, 28] width 75 height 55
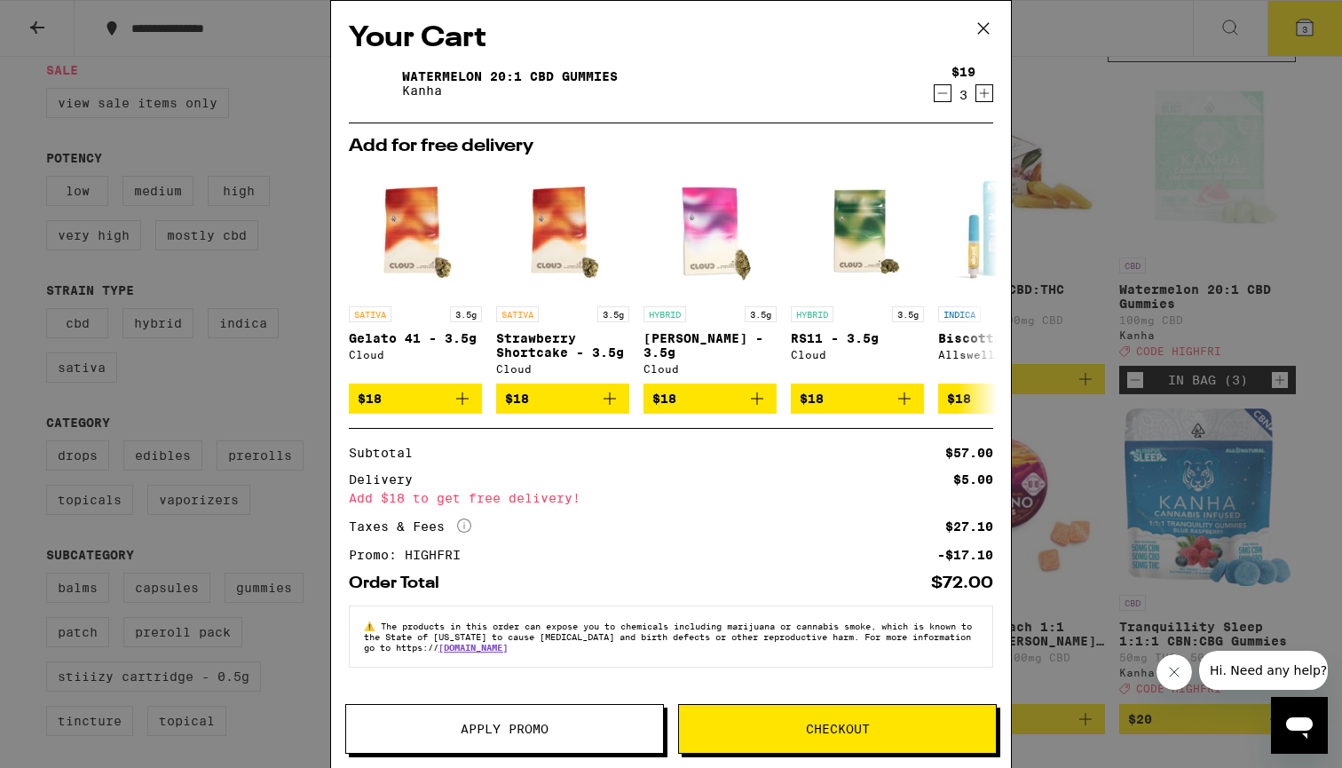
click at [982, 87] on icon "Increment" at bounding box center [984, 93] width 16 height 21
click at [978, 21] on icon at bounding box center [983, 28] width 27 height 27
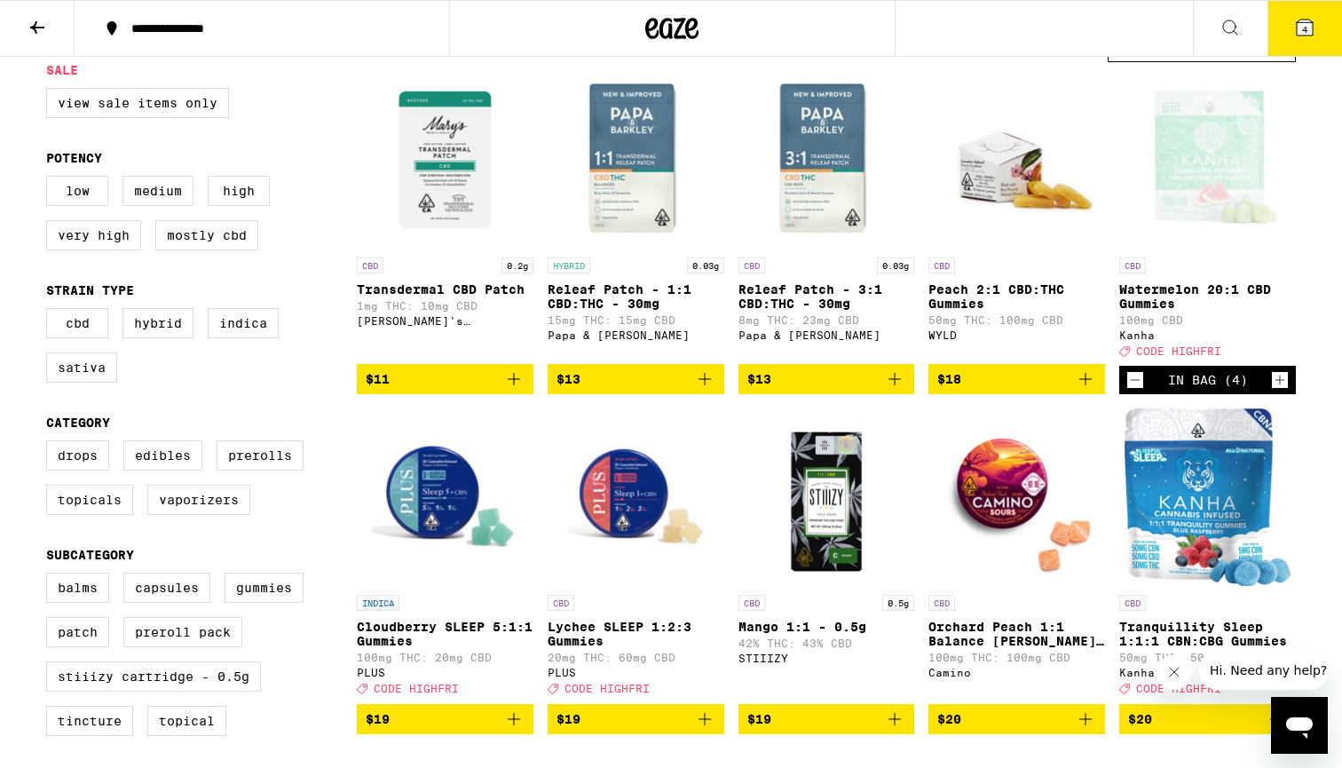
click at [1298, 40] on button "4" at bounding box center [1304, 28] width 75 height 55
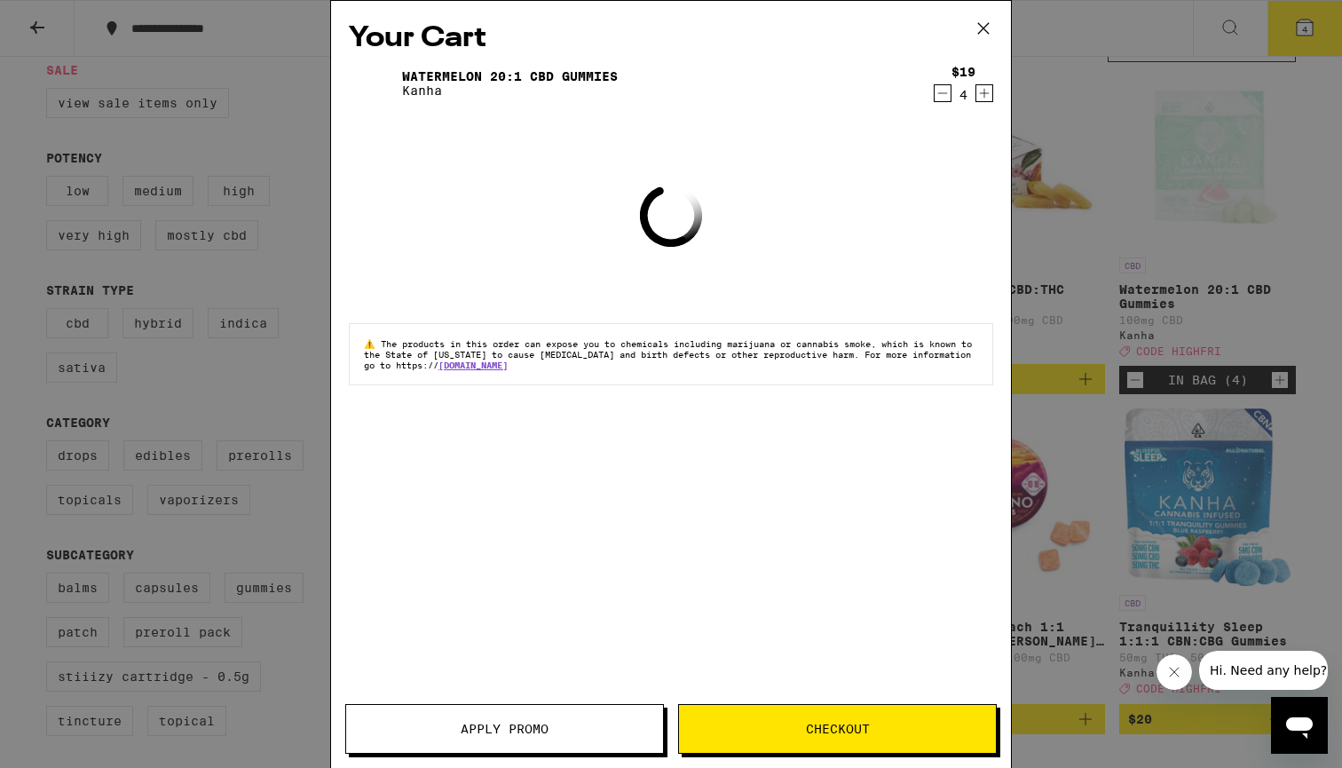
click at [982, 32] on icon at bounding box center [983, 28] width 27 height 27
